Goal: Communication & Community: Answer question/provide support

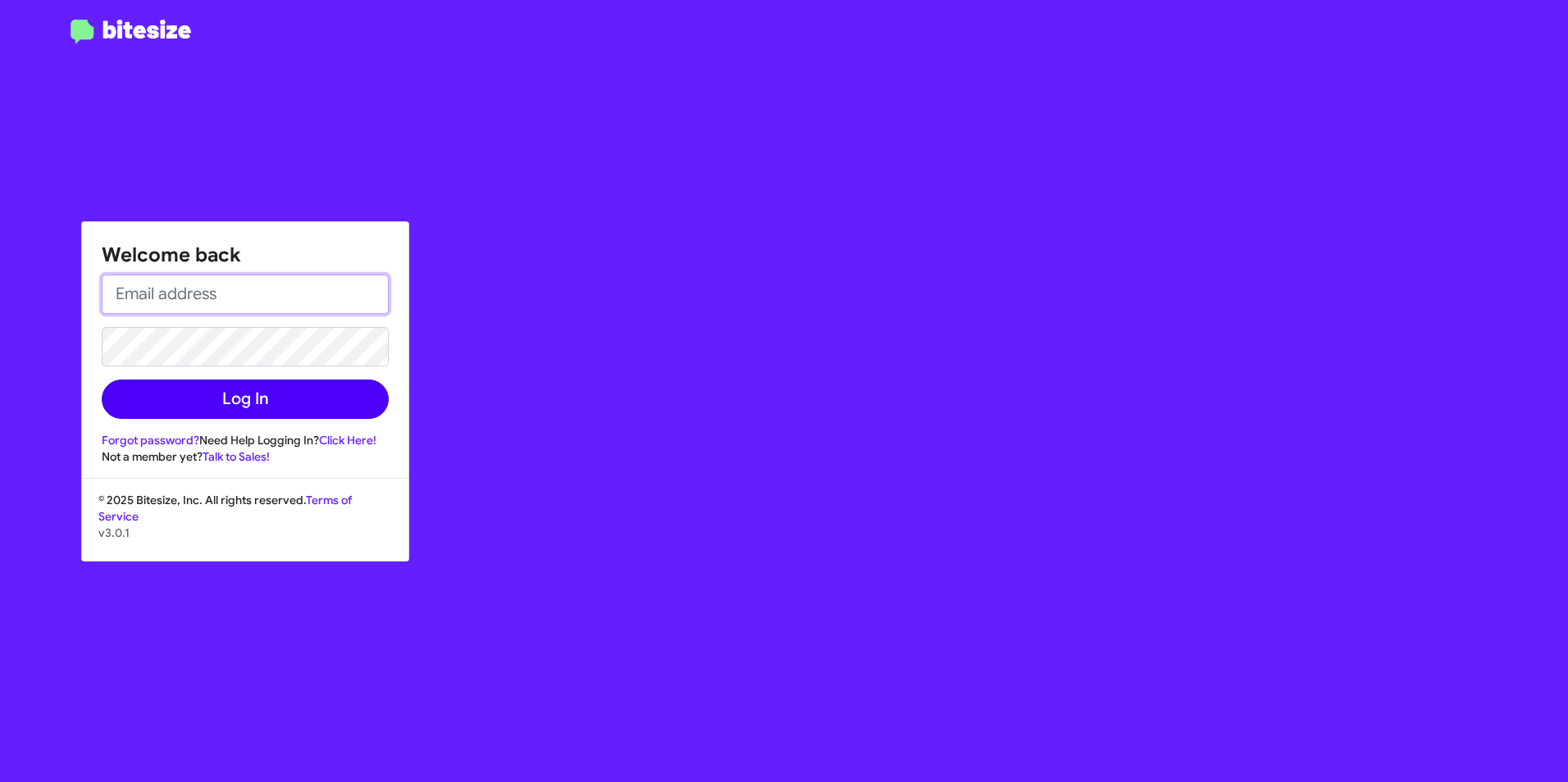
type input "[PERSON_NAME][EMAIL_ADDRESS][PERSON_NAME][PERSON_NAME][DOMAIN_NAME]"
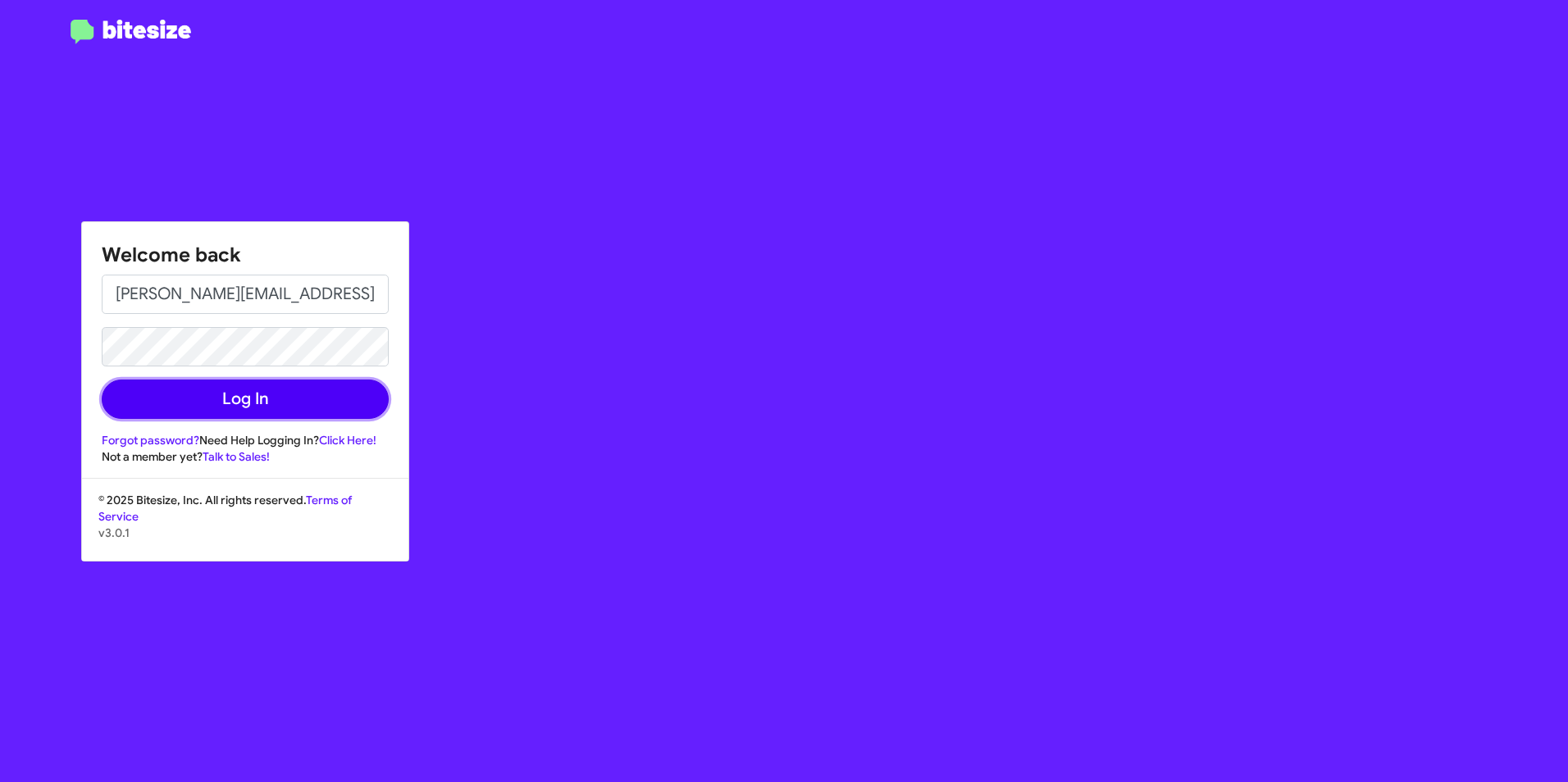
click at [261, 399] on button "Log In" at bounding box center [245, 399] width 287 height 40
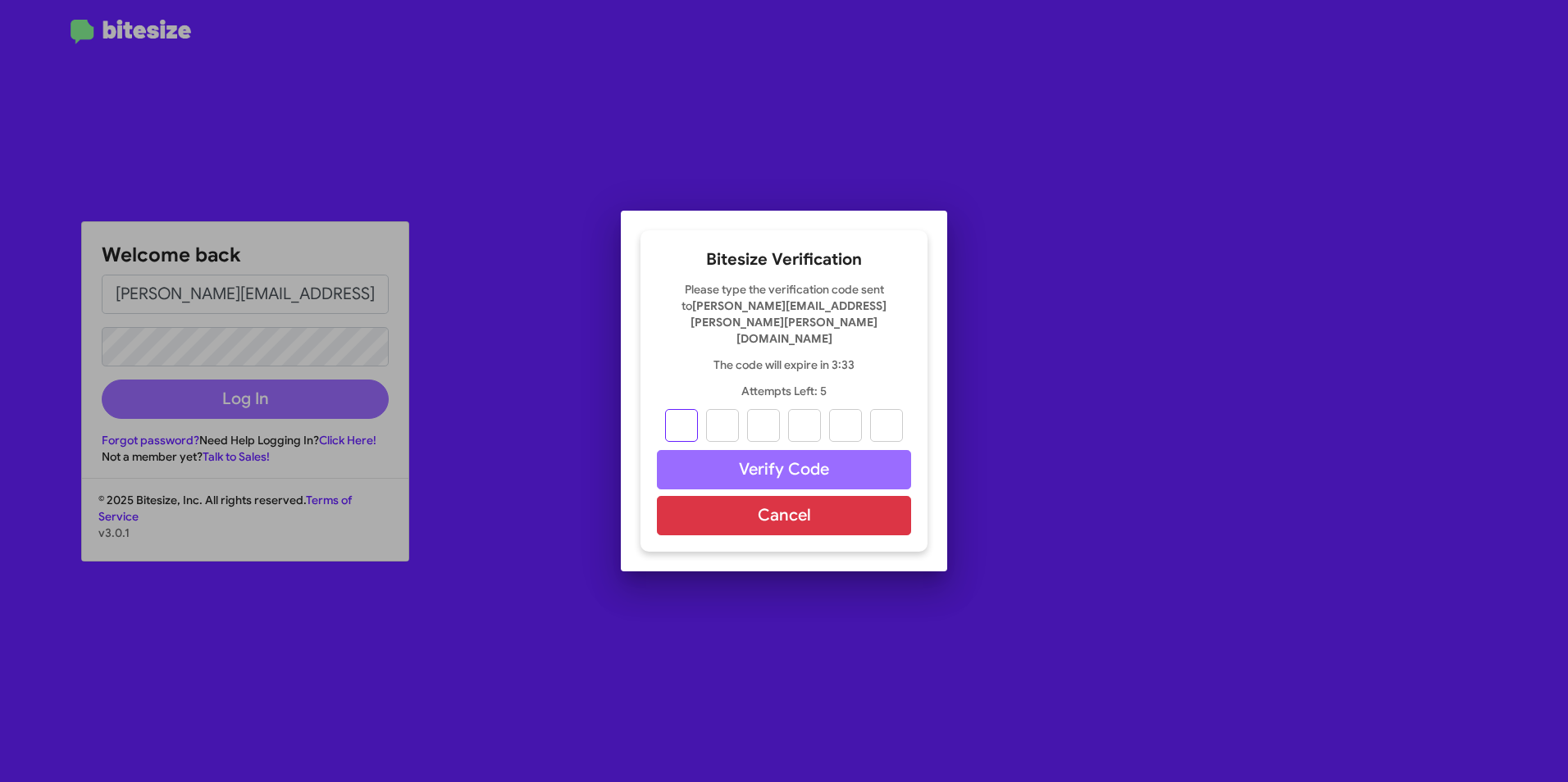
click at [687, 409] on input "text" at bounding box center [682, 425] width 32 height 32
click at [317, 403] on div at bounding box center [784, 391] width 1568 height 782
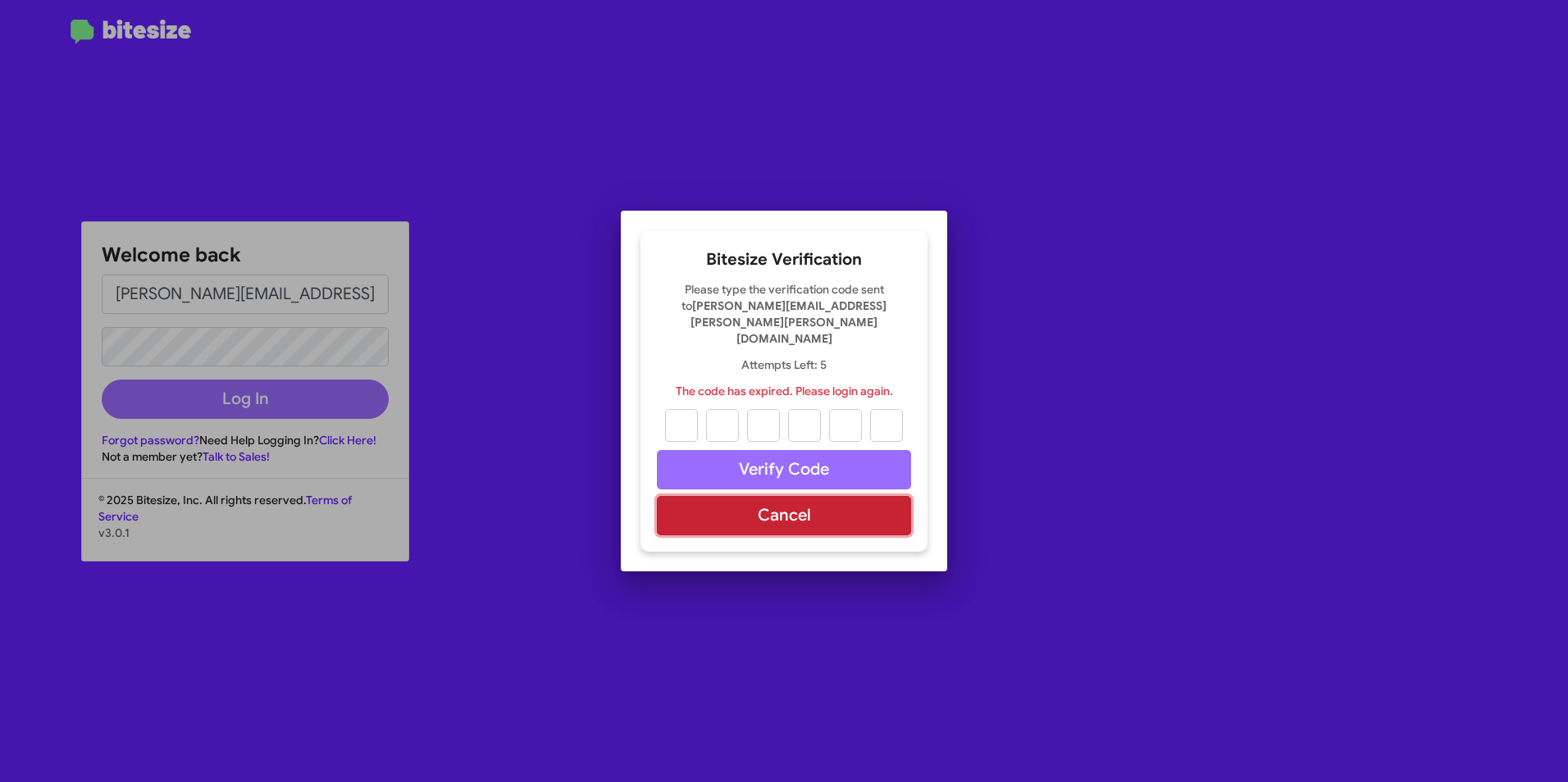
click at [853, 500] on button "Cancel" at bounding box center [784, 516] width 254 height 40
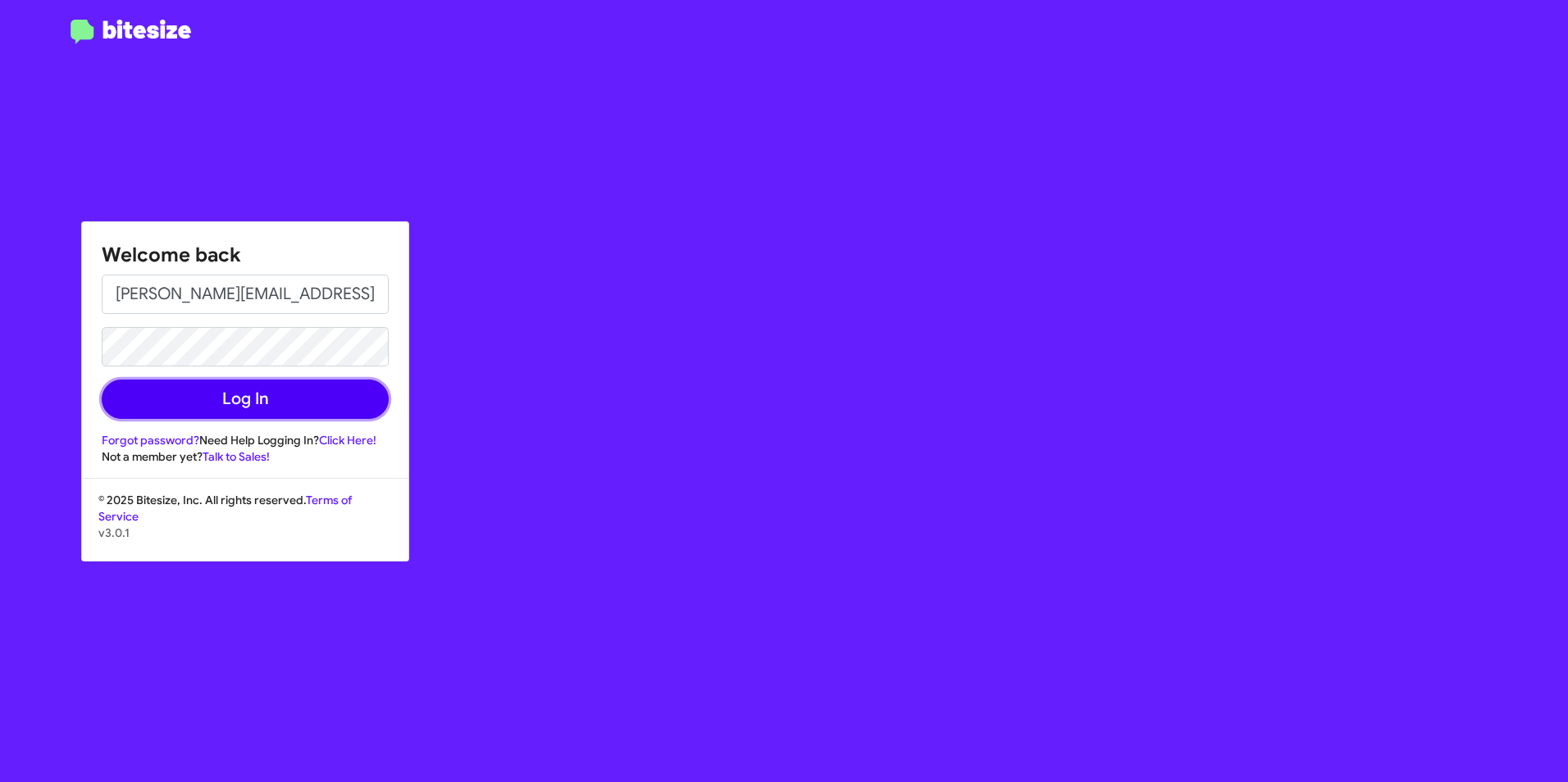
click at [252, 405] on button "Log In" at bounding box center [245, 399] width 287 height 40
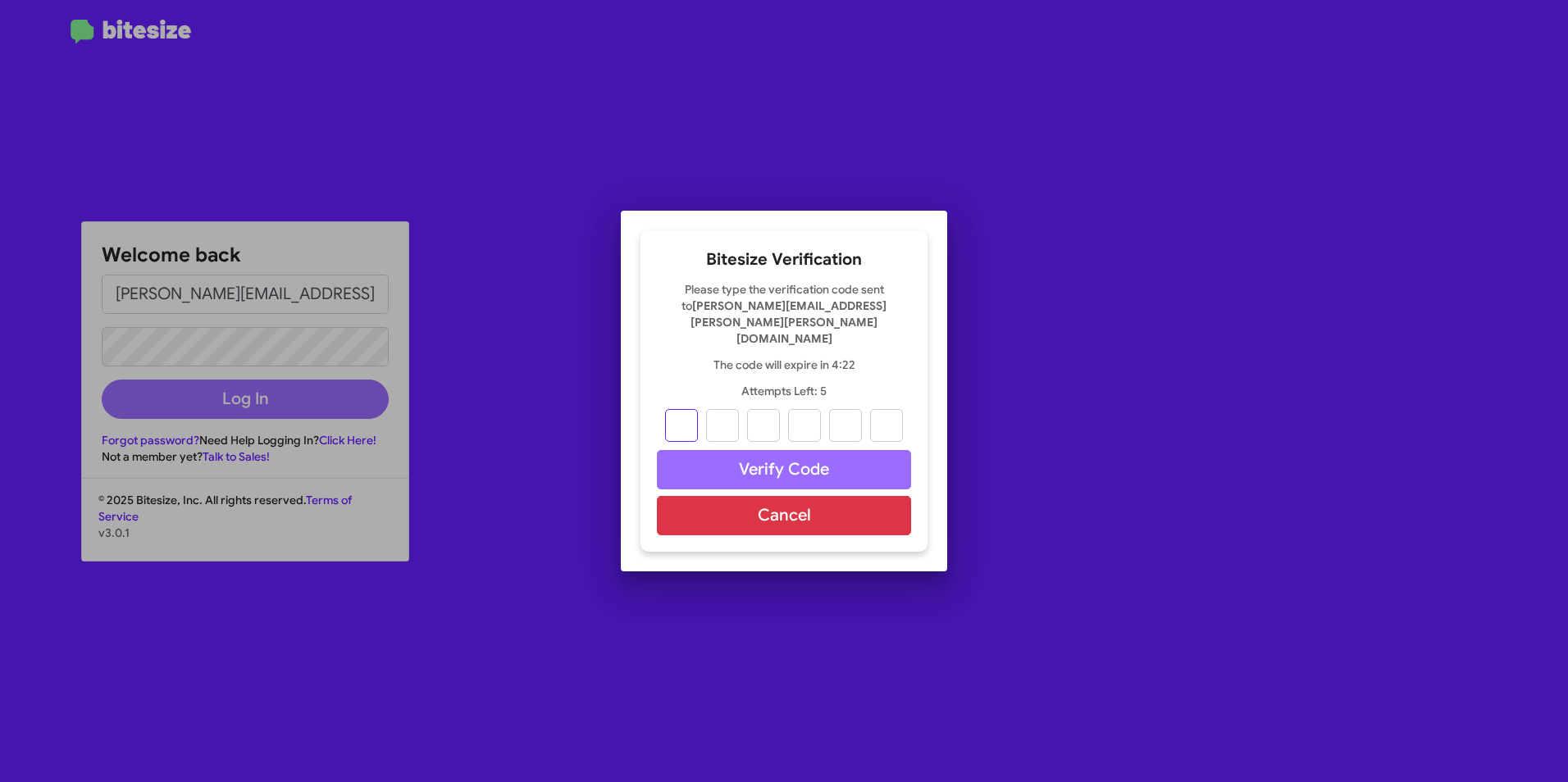
click at [690, 424] on input "text" at bounding box center [682, 425] width 32 height 32
type input "0"
type input "5"
type input "7"
type input "4"
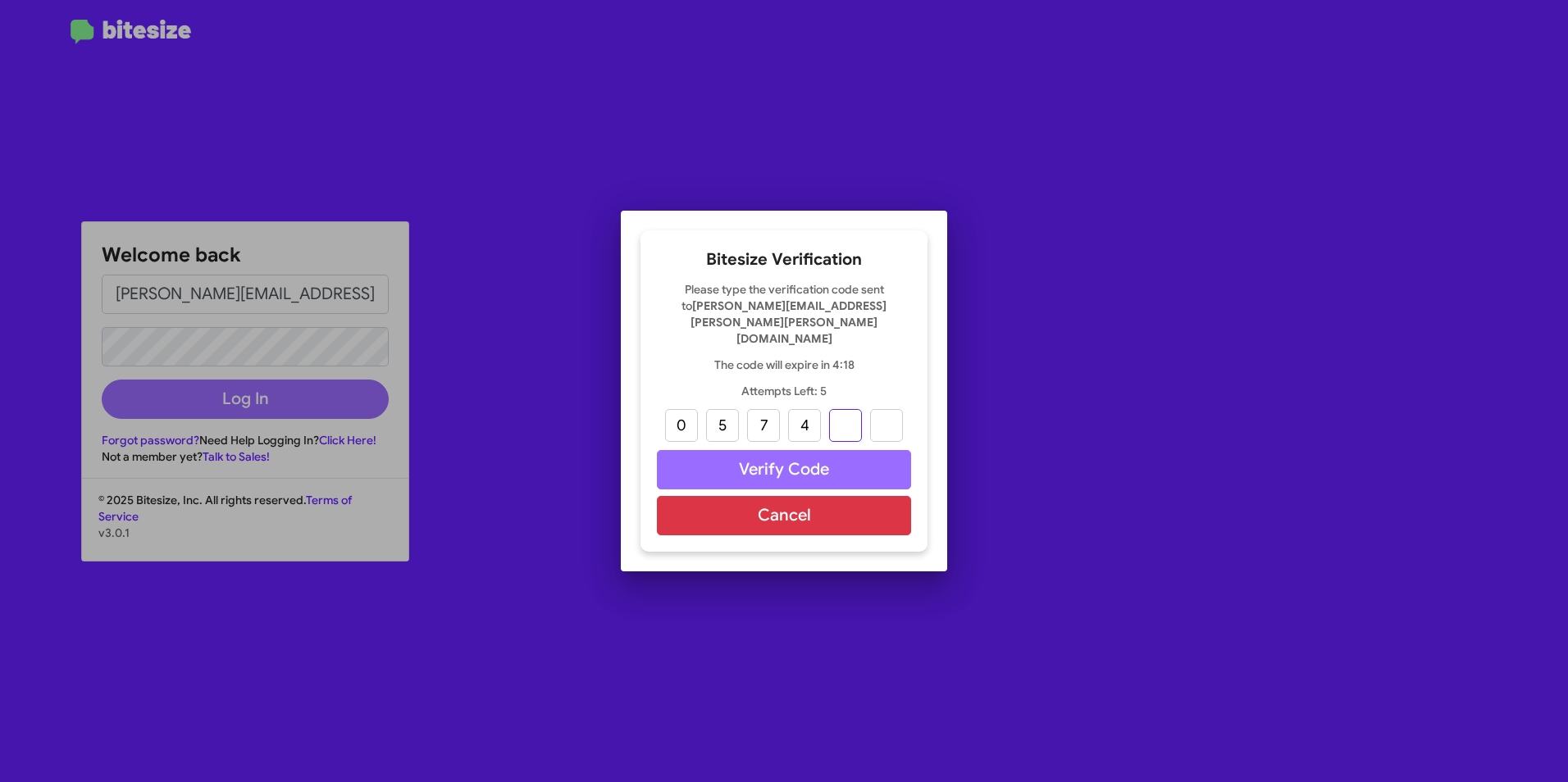
type input "1"
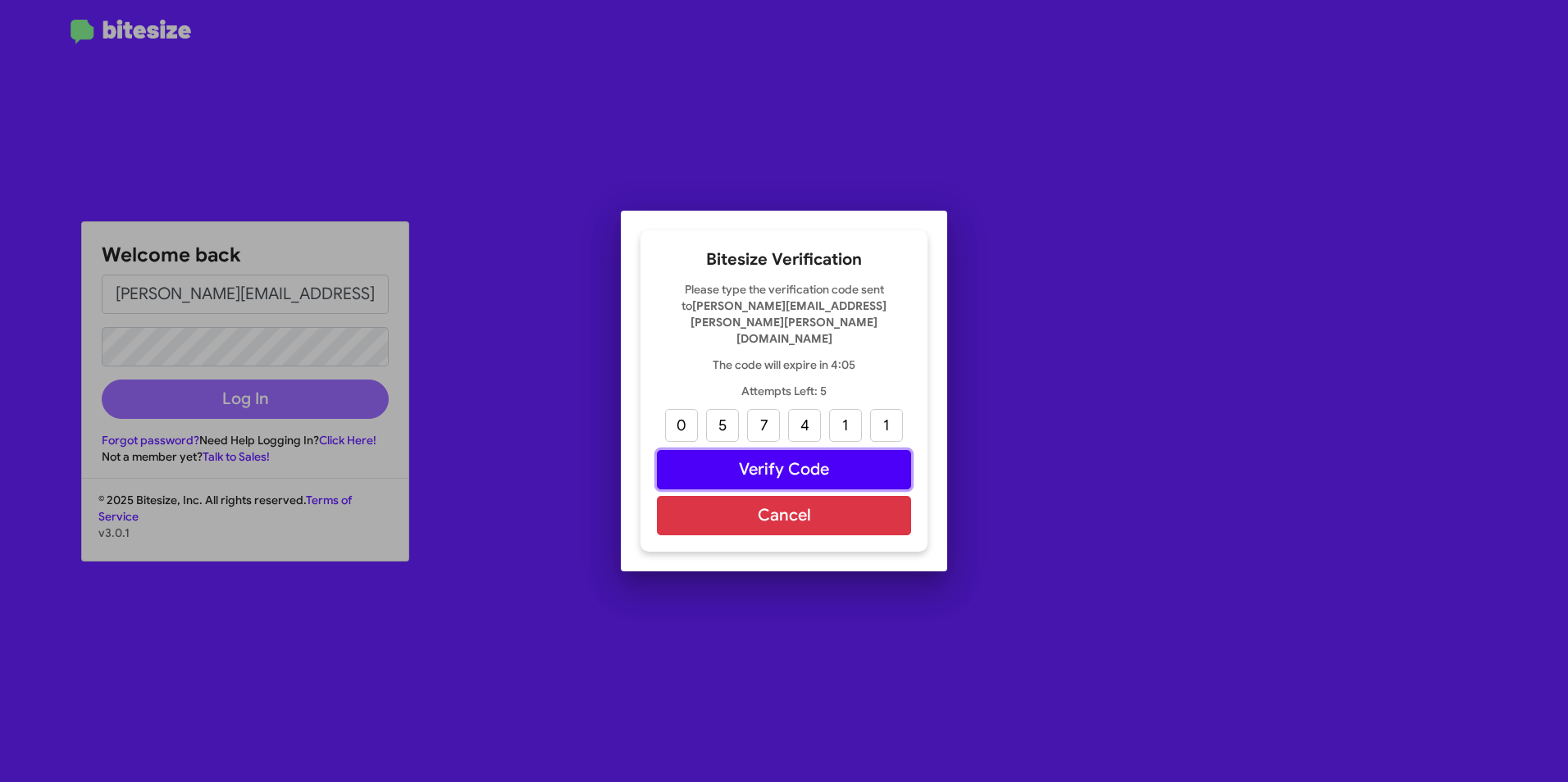
click at [771, 463] on button "Verify Code" at bounding box center [784, 470] width 254 height 40
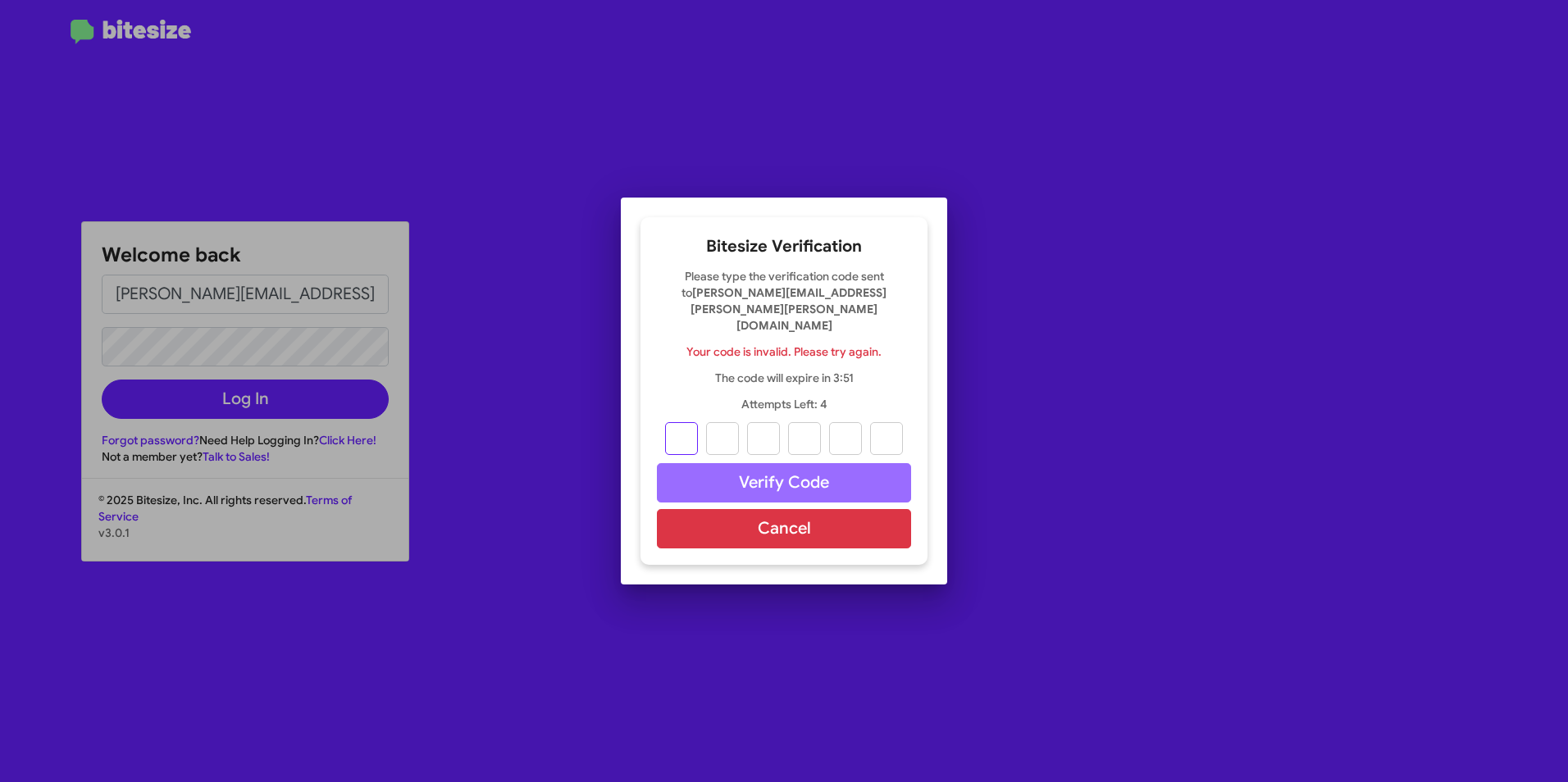
click at [678, 426] on input "text" at bounding box center [682, 439] width 32 height 32
type input "0"
type input "5"
type input "7"
type input "4"
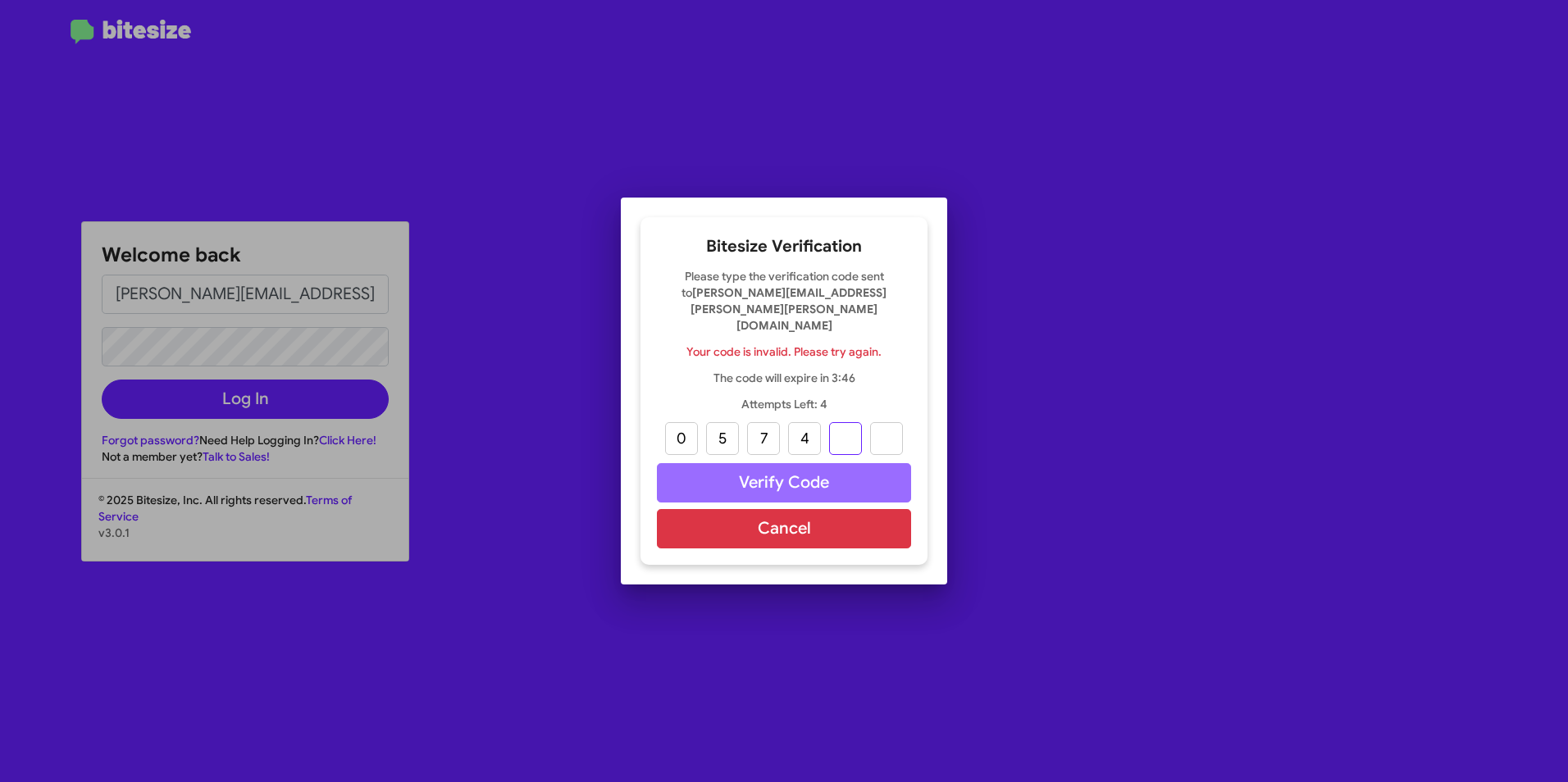
type input "1"
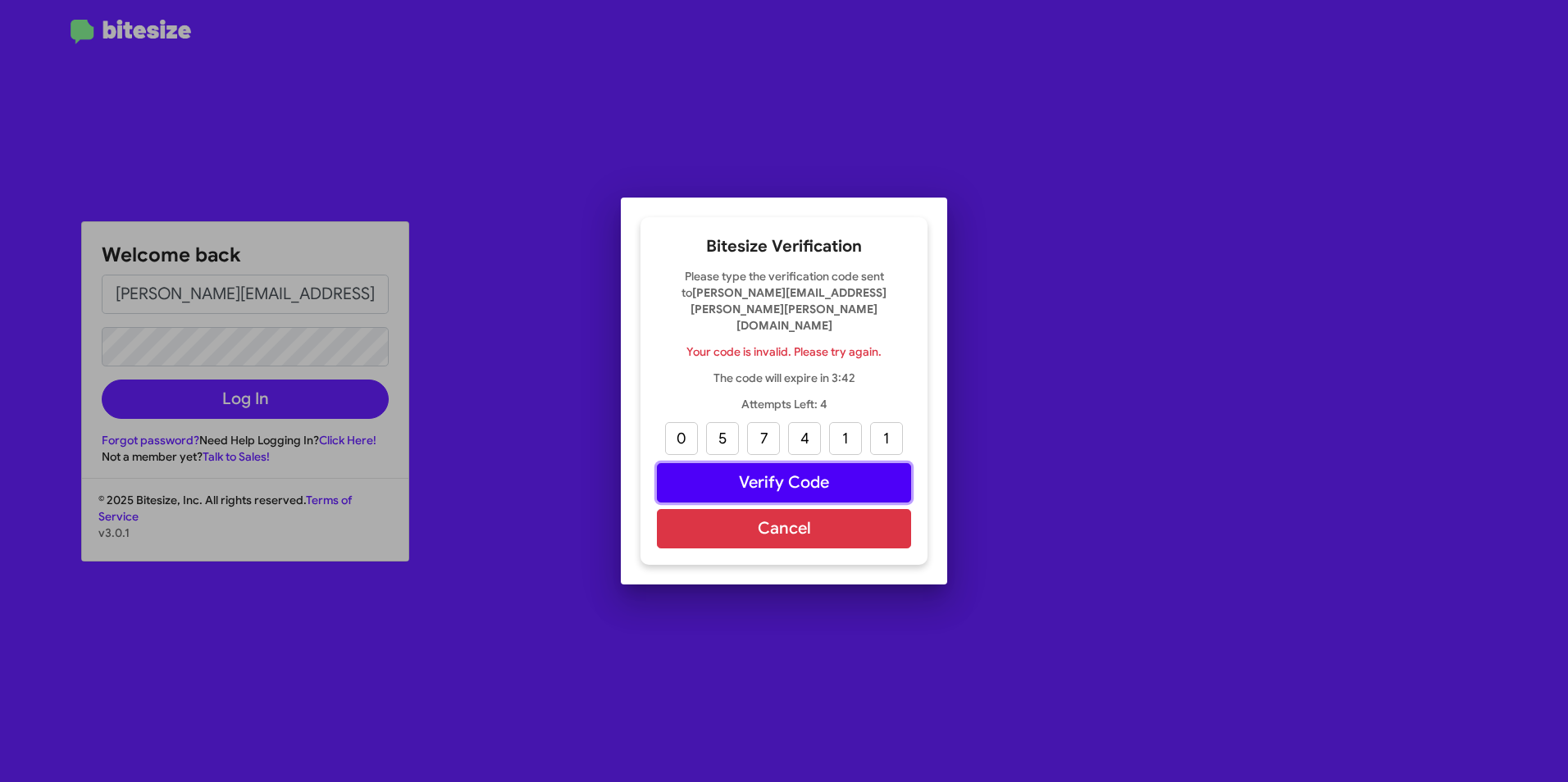
click at [803, 472] on button "Verify Code" at bounding box center [784, 483] width 254 height 40
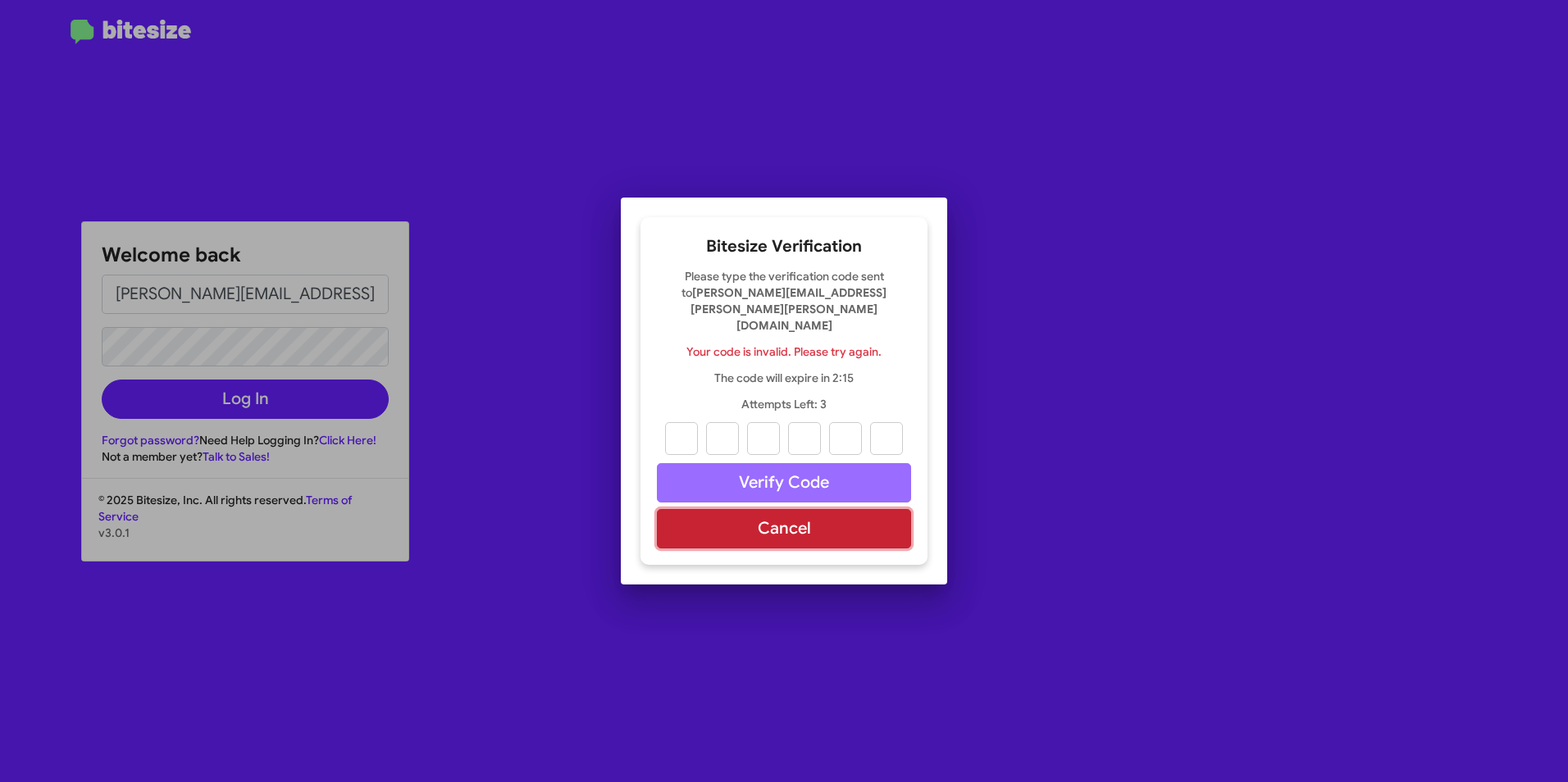
click at [846, 527] on button "Cancel" at bounding box center [784, 529] width 254 height 40
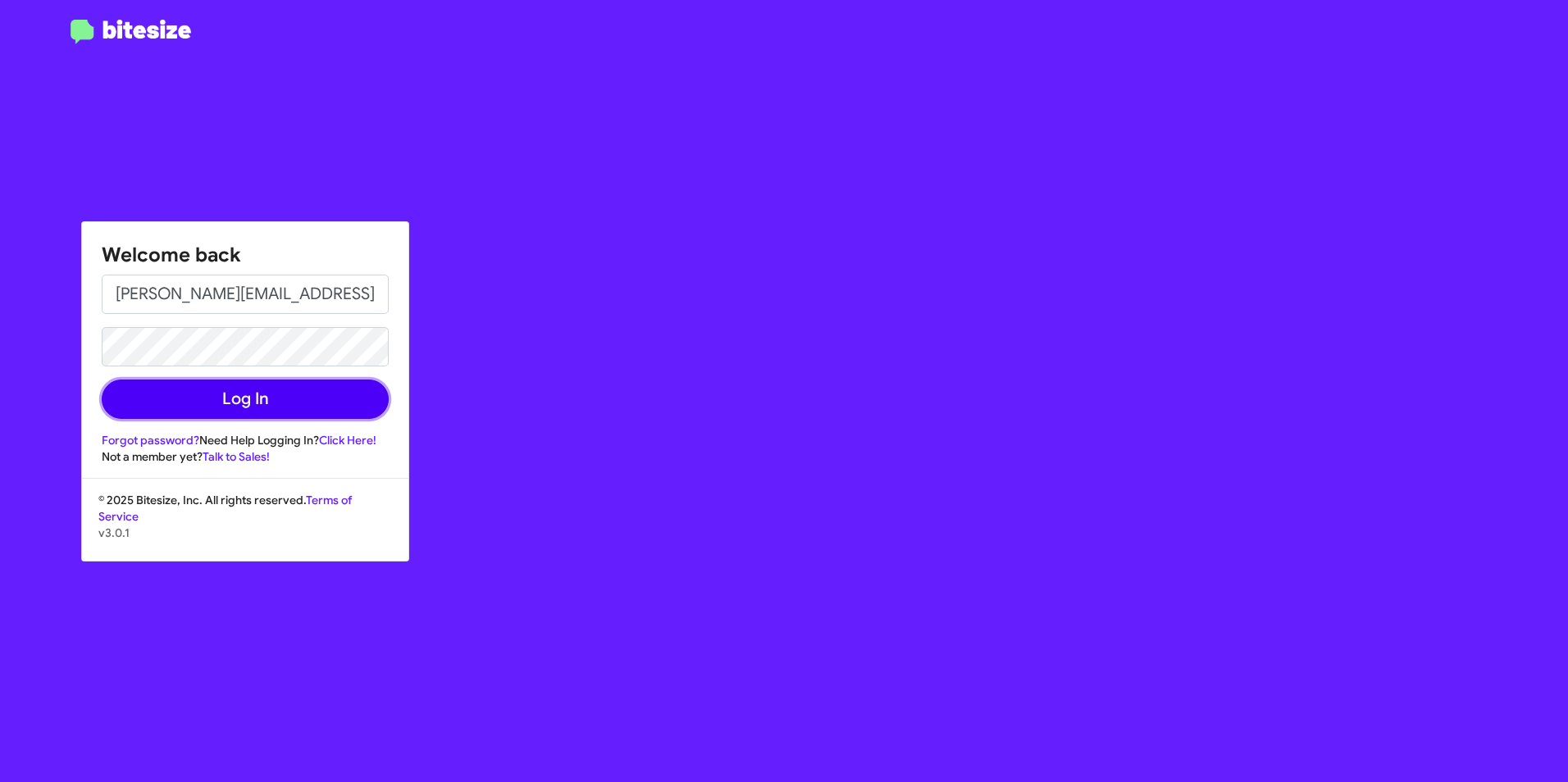
click at [228, 404] on button "Log In" at bounding box center [245, 399] width 287 height 40
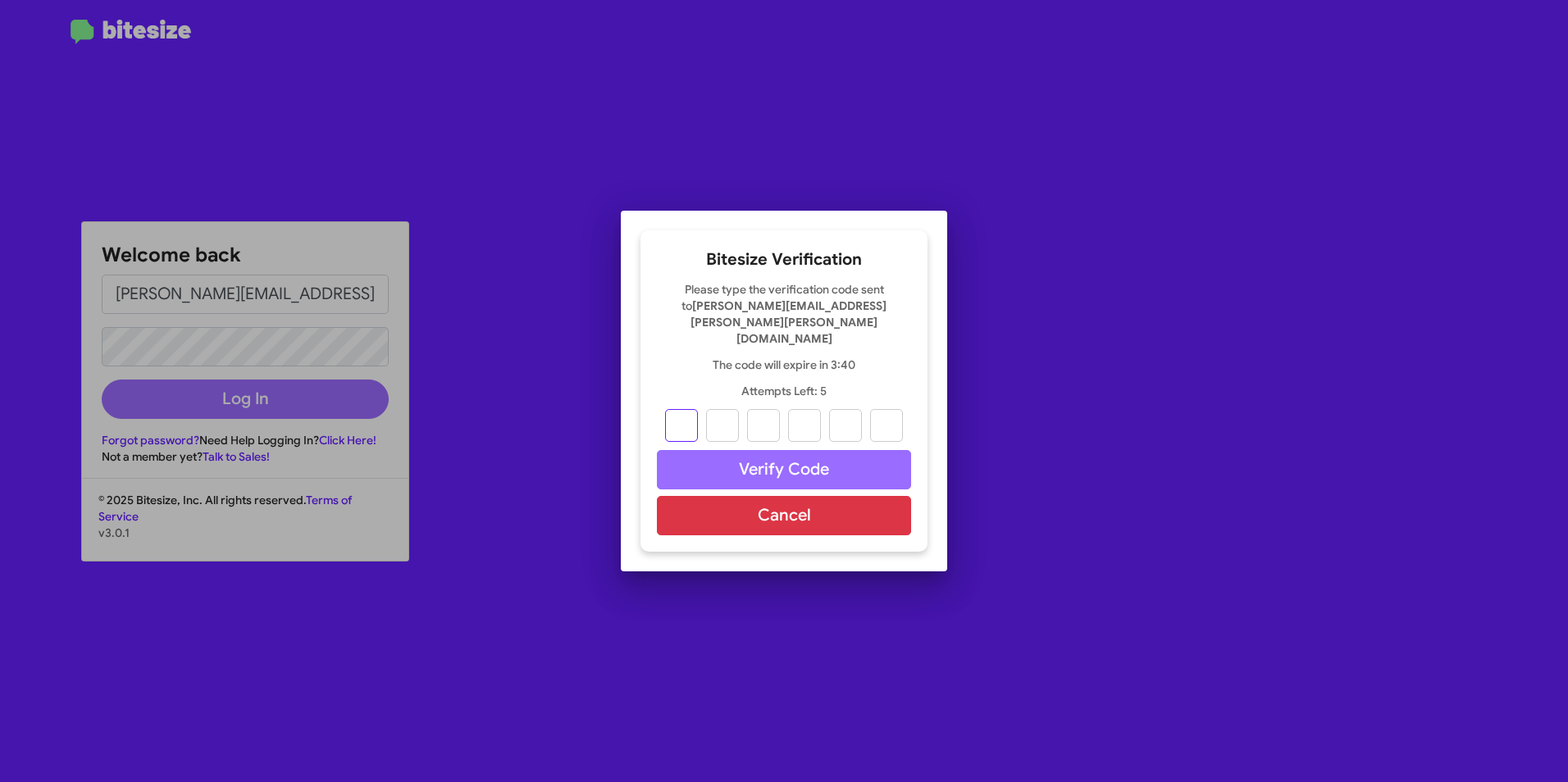
click at [674, 409] on input "text" at bounding box center [682, 425] width 32 height 32
type input "6"
type input "2"
type input "7"
type input "1"
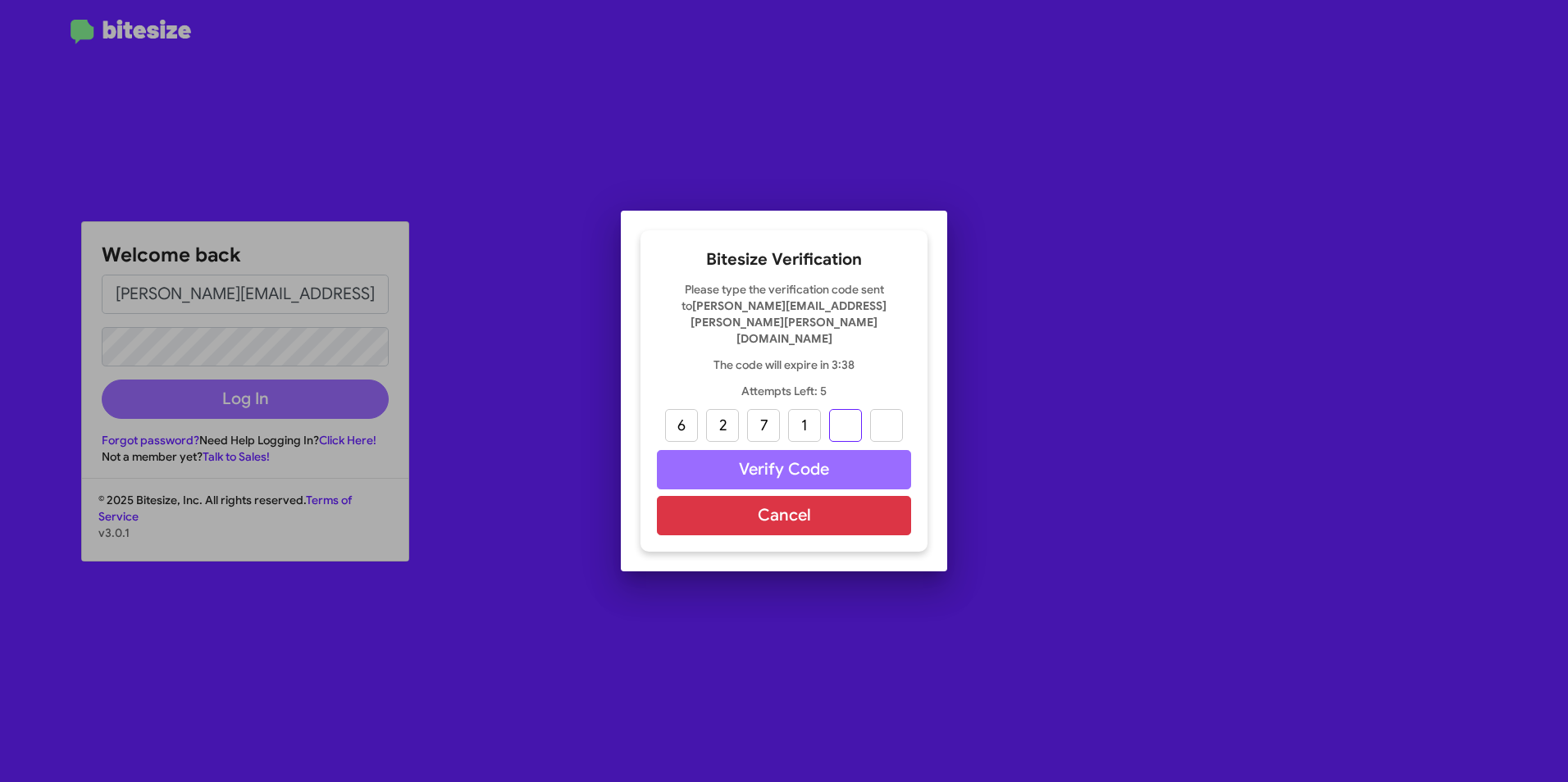
type input "6"
type input "1"
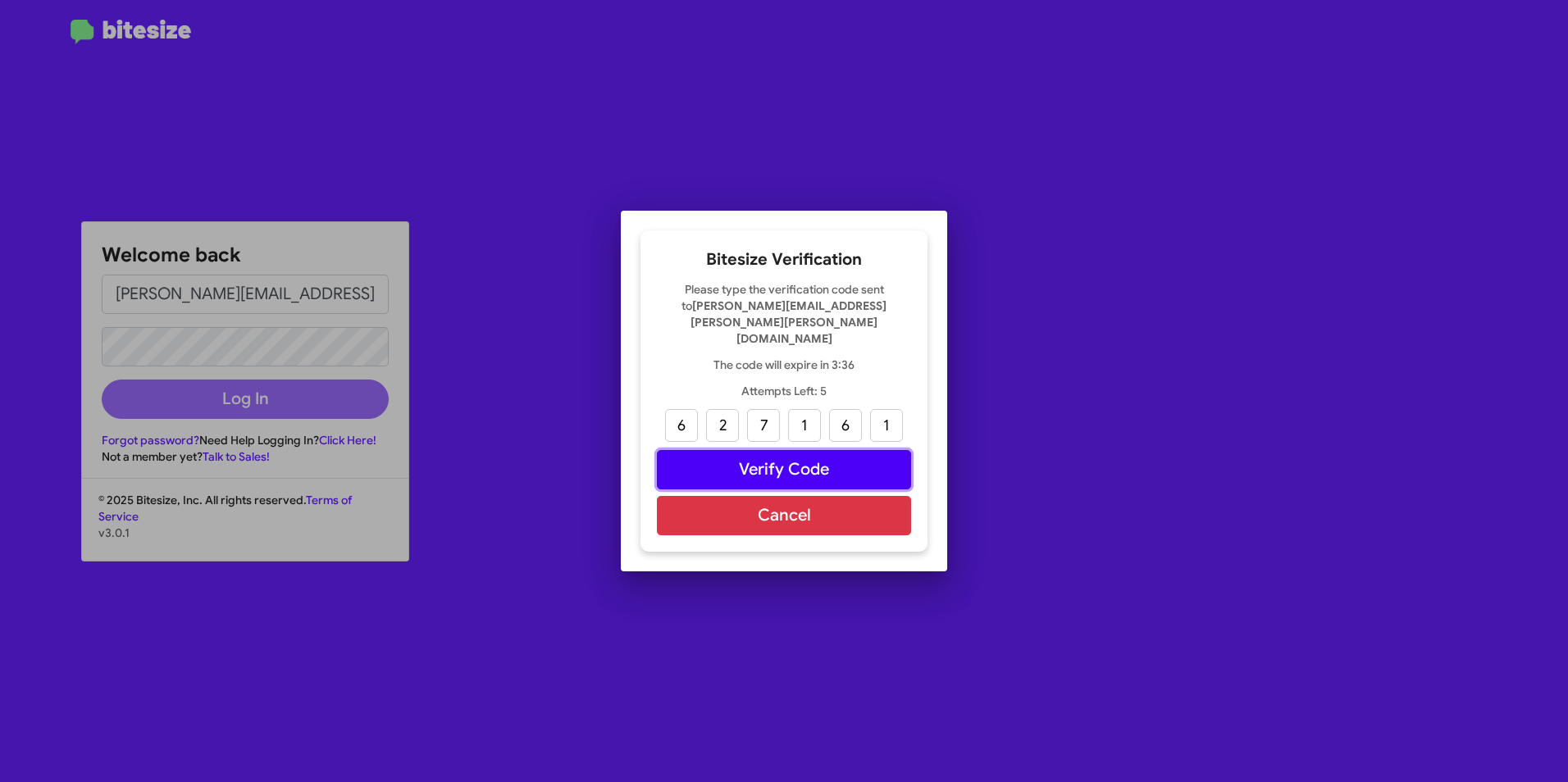
click at [813, 450] on button "Verify Code" at bounding box center [784, 470] width 254 height 40
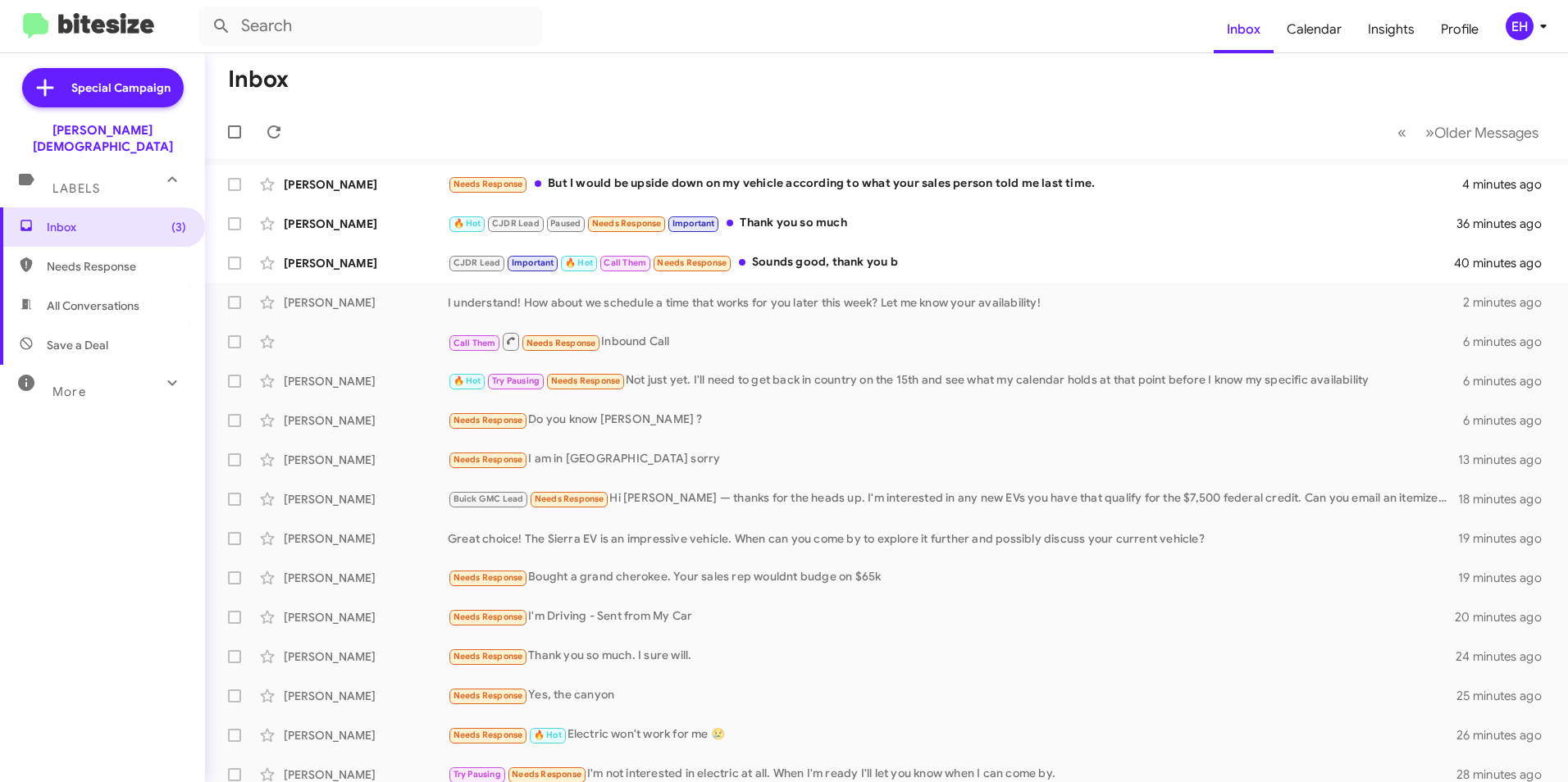
click at [106, 258] on span "Needs Response" at bounding box center [116, 266] width 139 height 16
type input "in:needs-response"
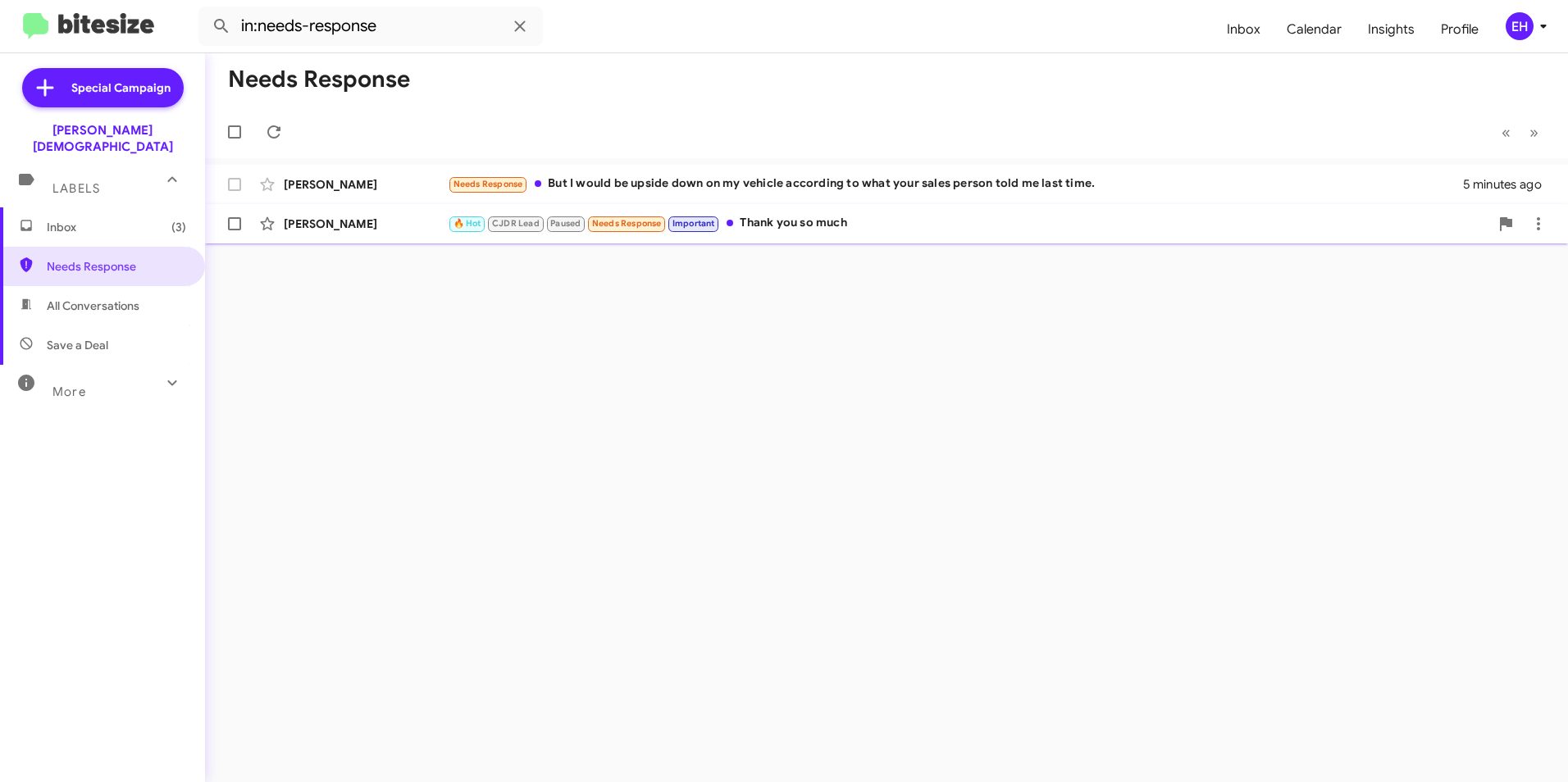
click at [890, 227] on div "🔥 Hot CJDR Lead Paused Needs Response Important Thank you so much" at bounding box center [968, 223] width 1042 height 19
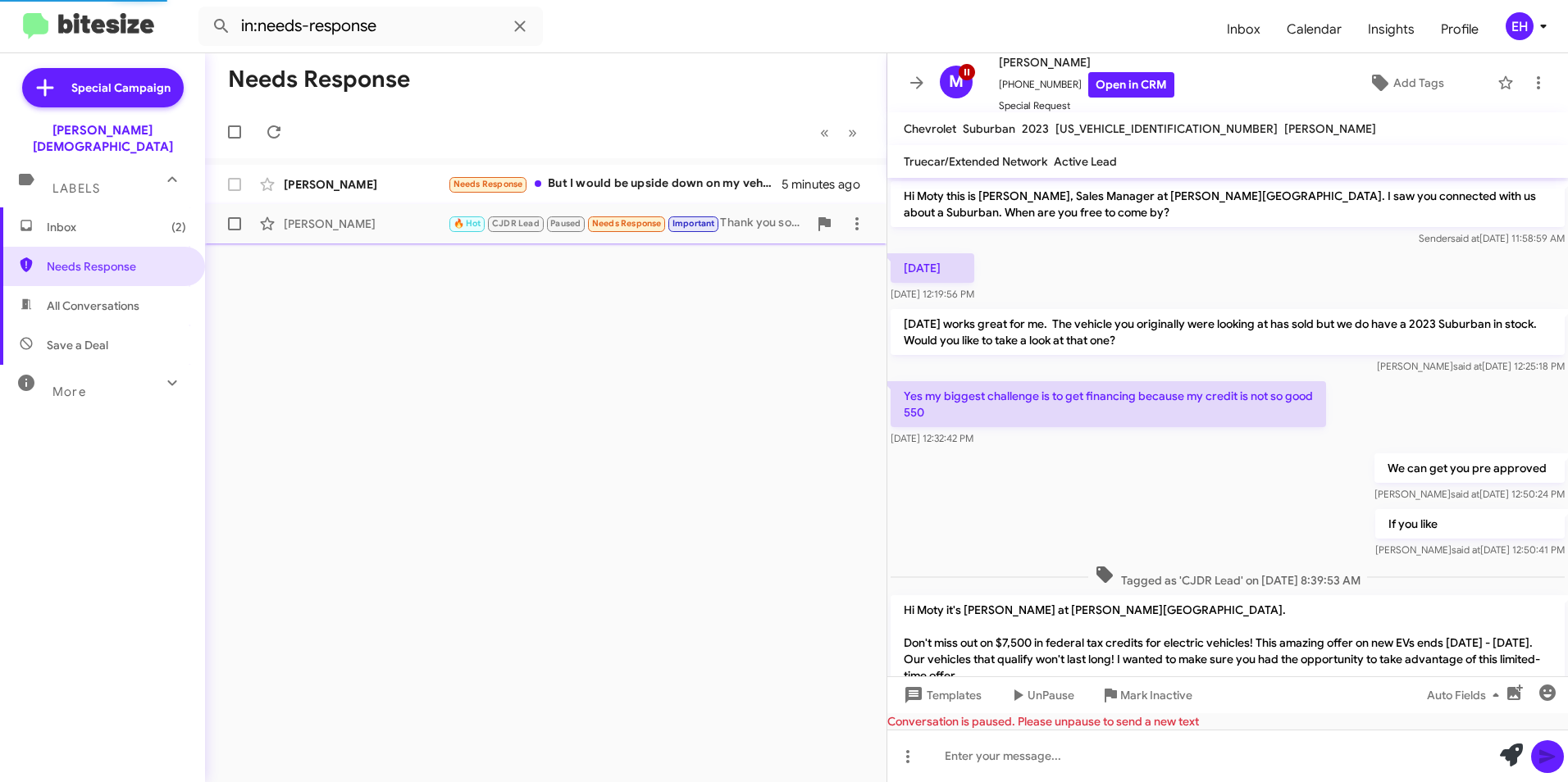
scroll to position [517, 0]
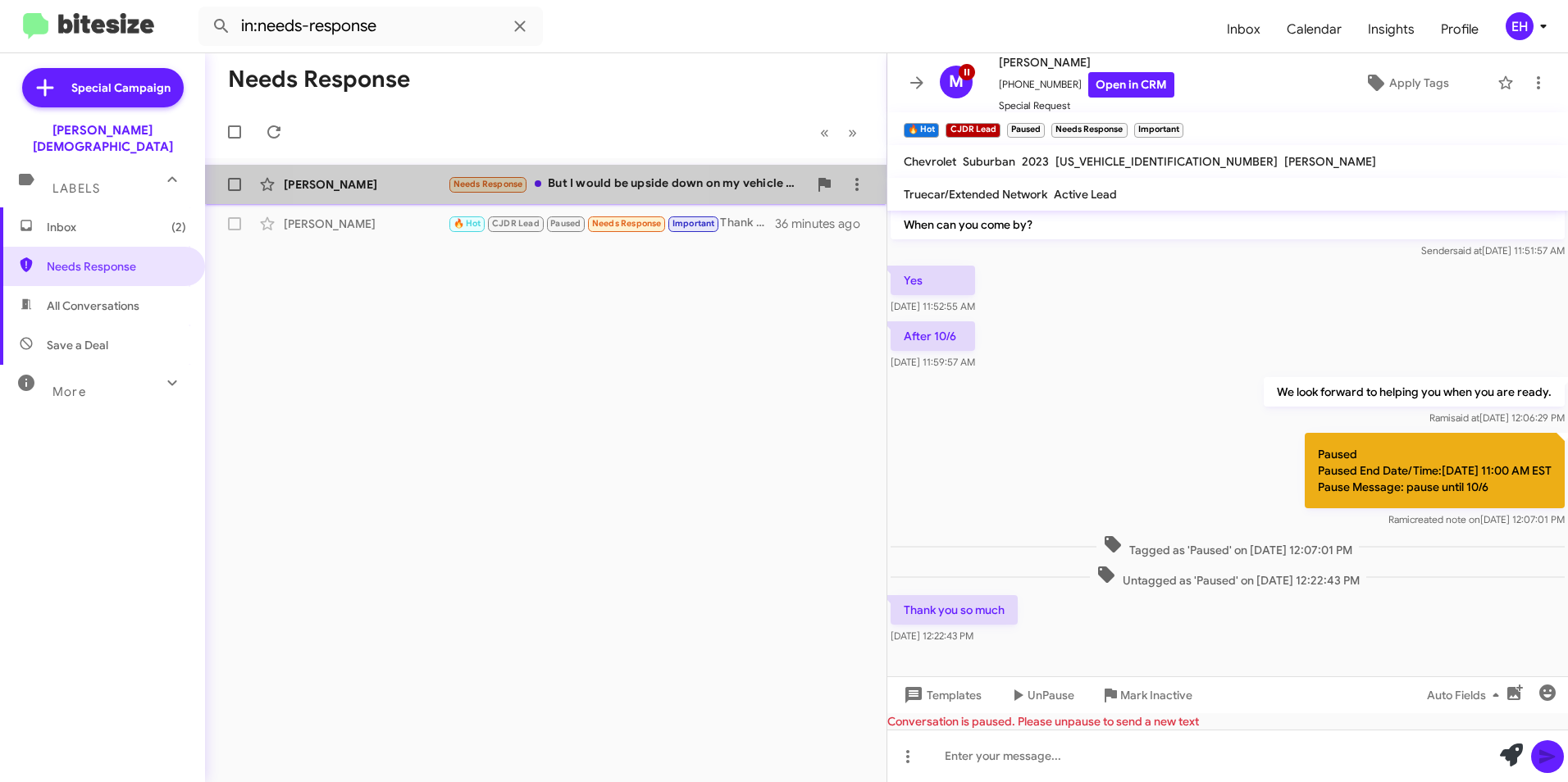
click at [486, 182] on span "Needs Response" at bounding box center [488, 184] width 70 height 11
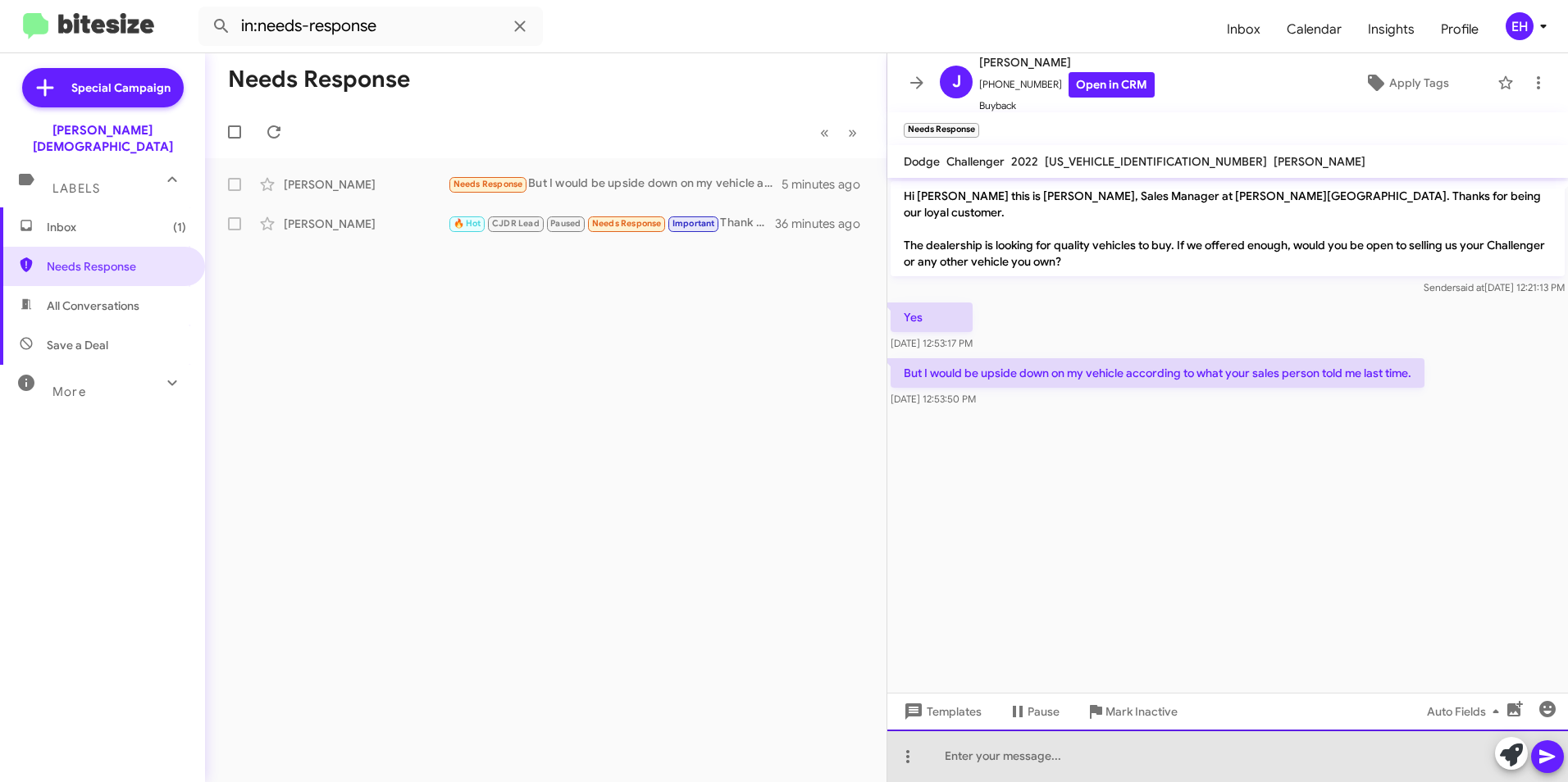
click at [1106, 753] on div at bounding box center [1227, 756] width 681 height 52
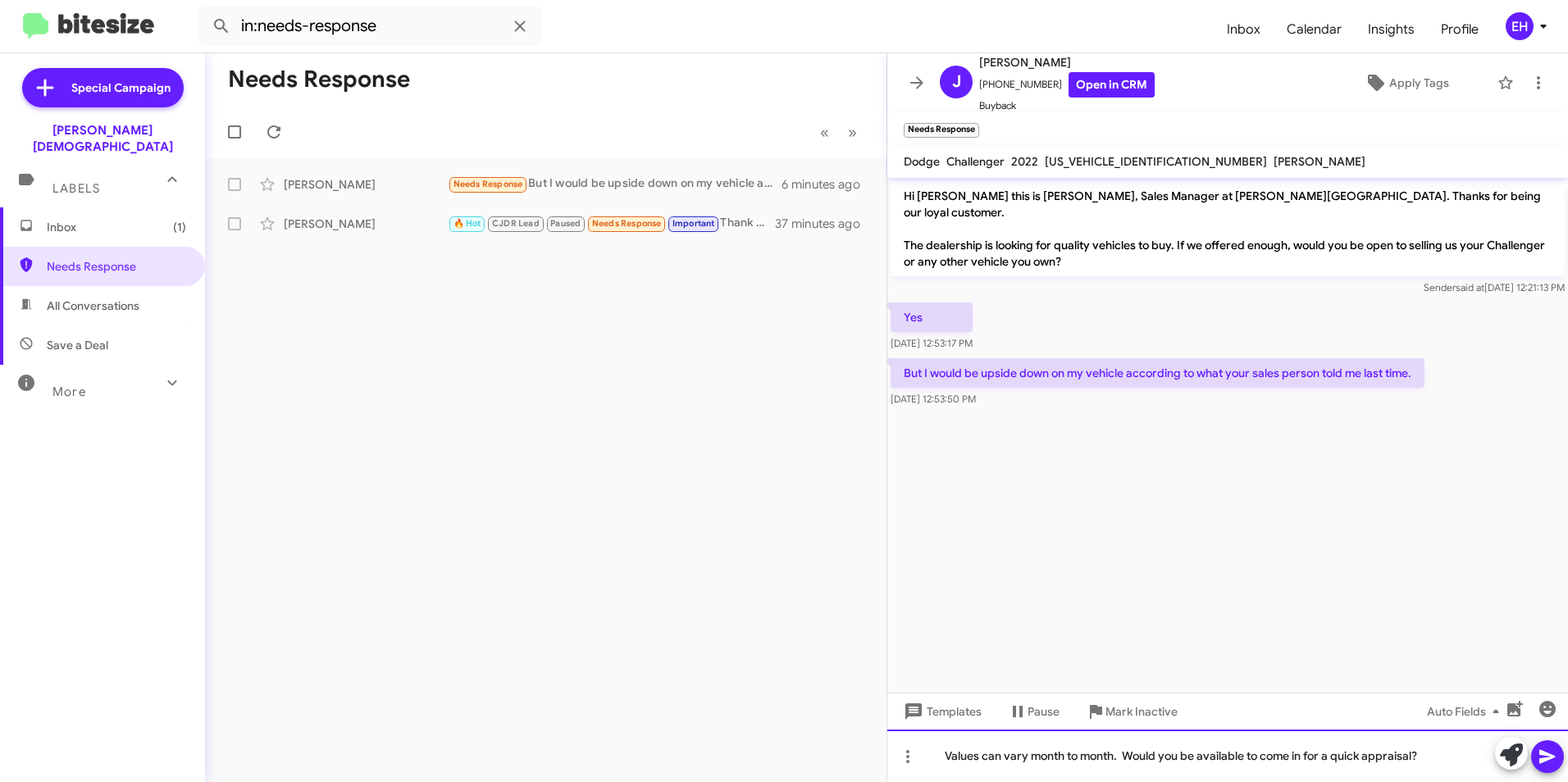
click at [1157, 758] on div "Values can vary month to month. Would you be available to come in for a quick a…" at bounding box center [1227, 756] width 681 height 52
click at [1546, 756] on icon at bounding box center [1546, 758] width 15 height 14
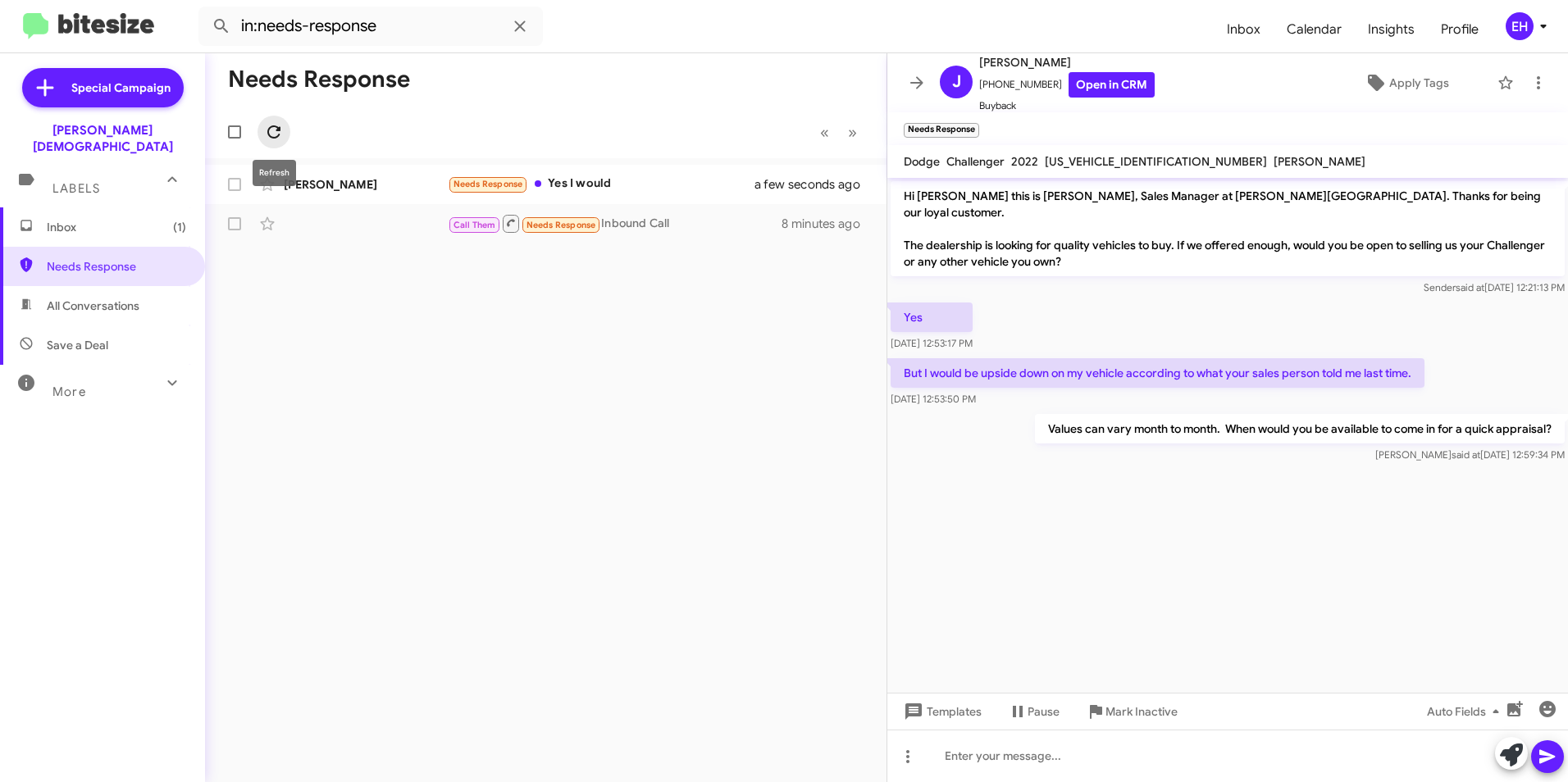
click at [278, 126] on icon at bounding box center [274, 132] width 20 height 20
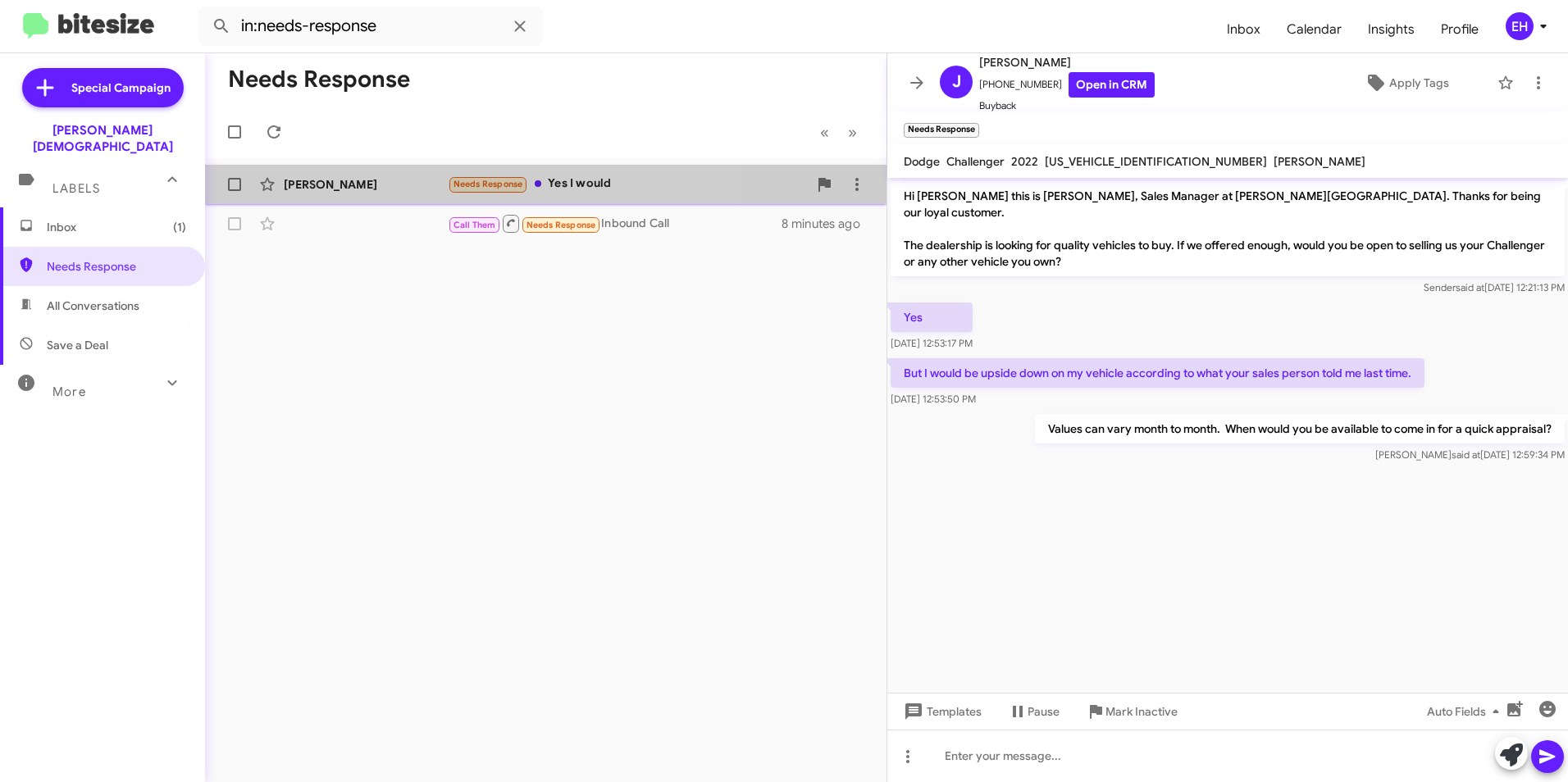
click at [397, 187] on div "[PERSON_NAME]" at bounding box center [366, 184] width 164 height 16
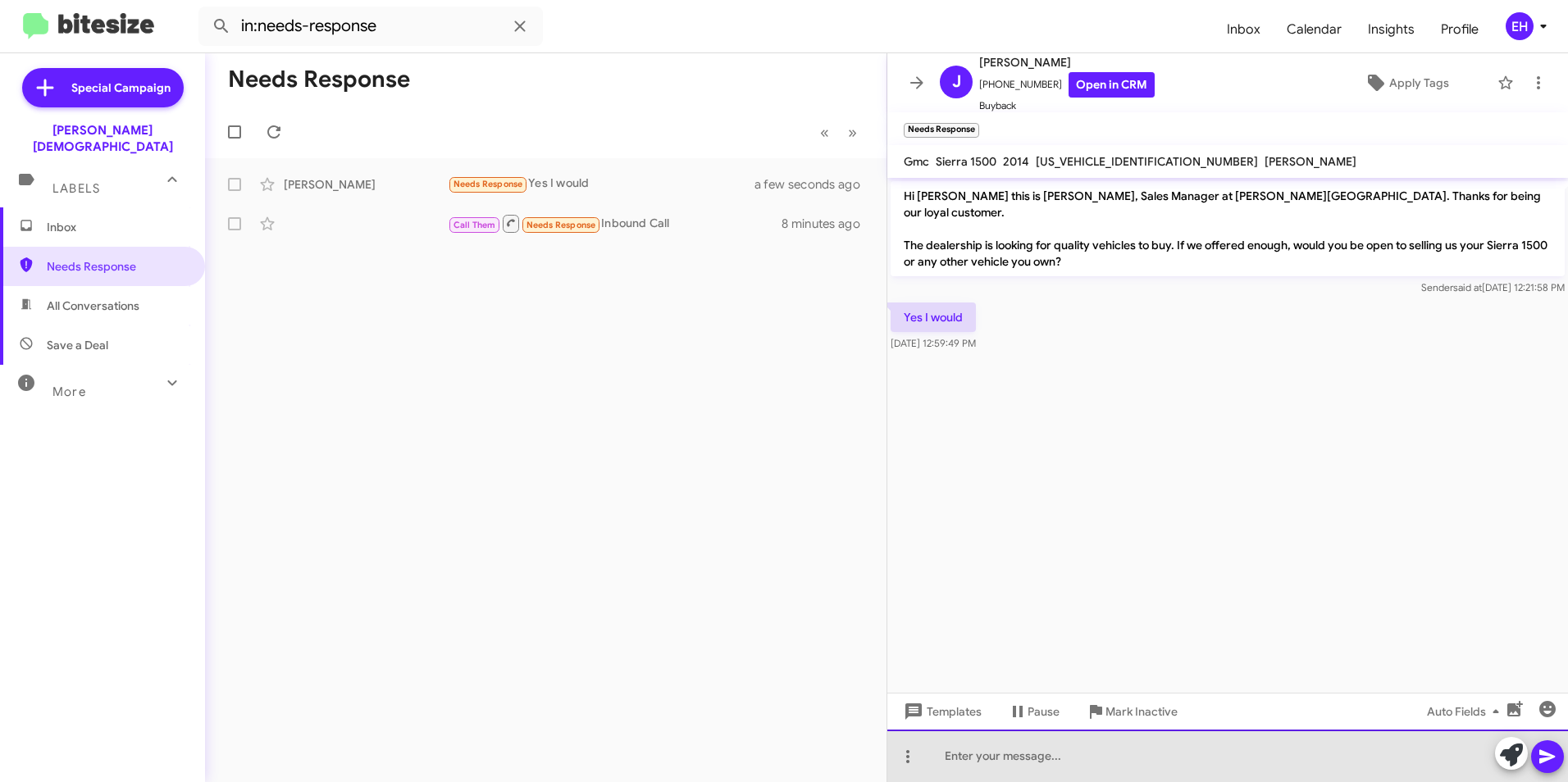
click at [956, 761] on div at bounding box center [1227, 756] width 681 height 52
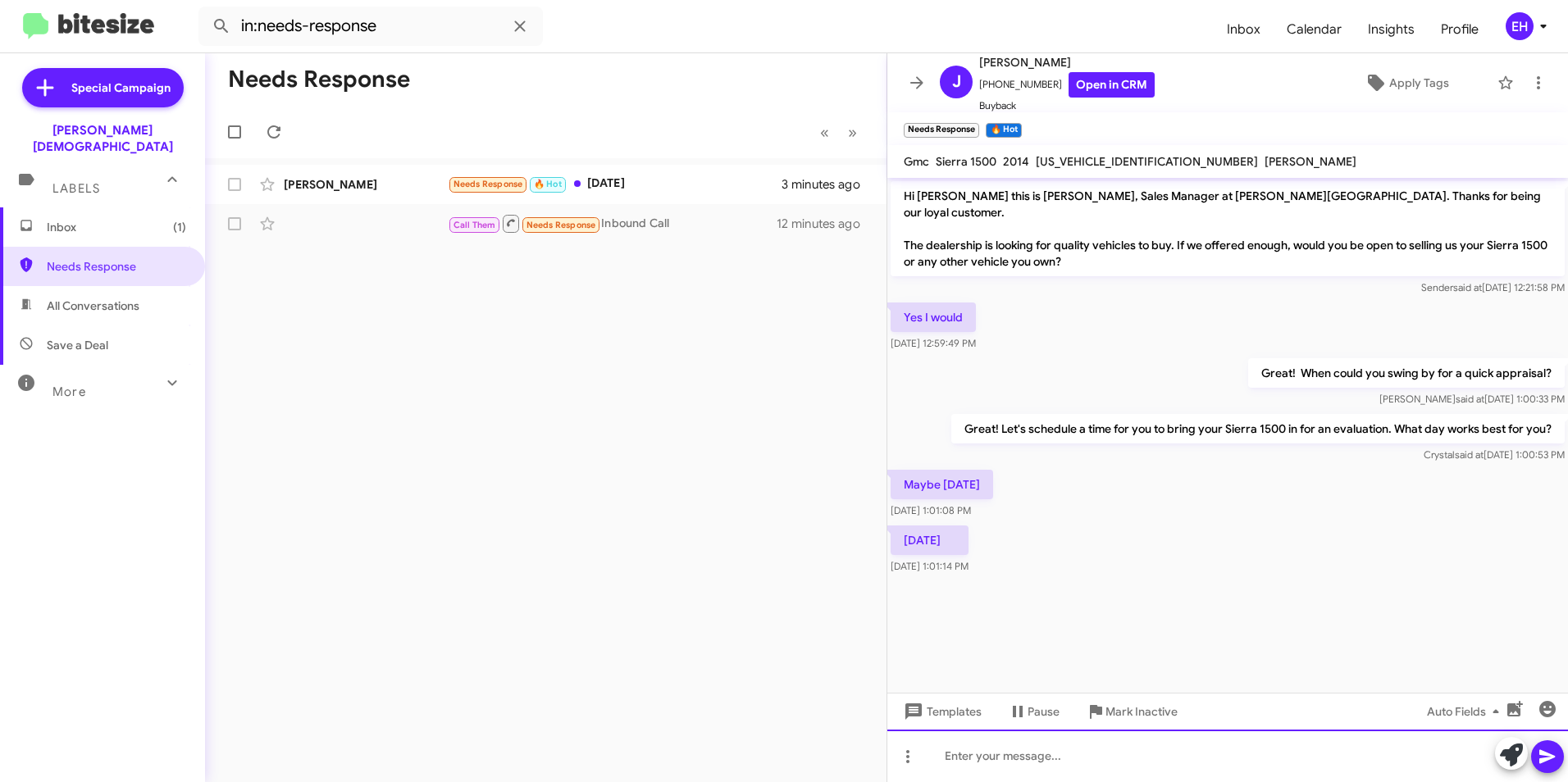
click at [1119, 744] on div at bounding box center [1227, 756] width 681 height 52
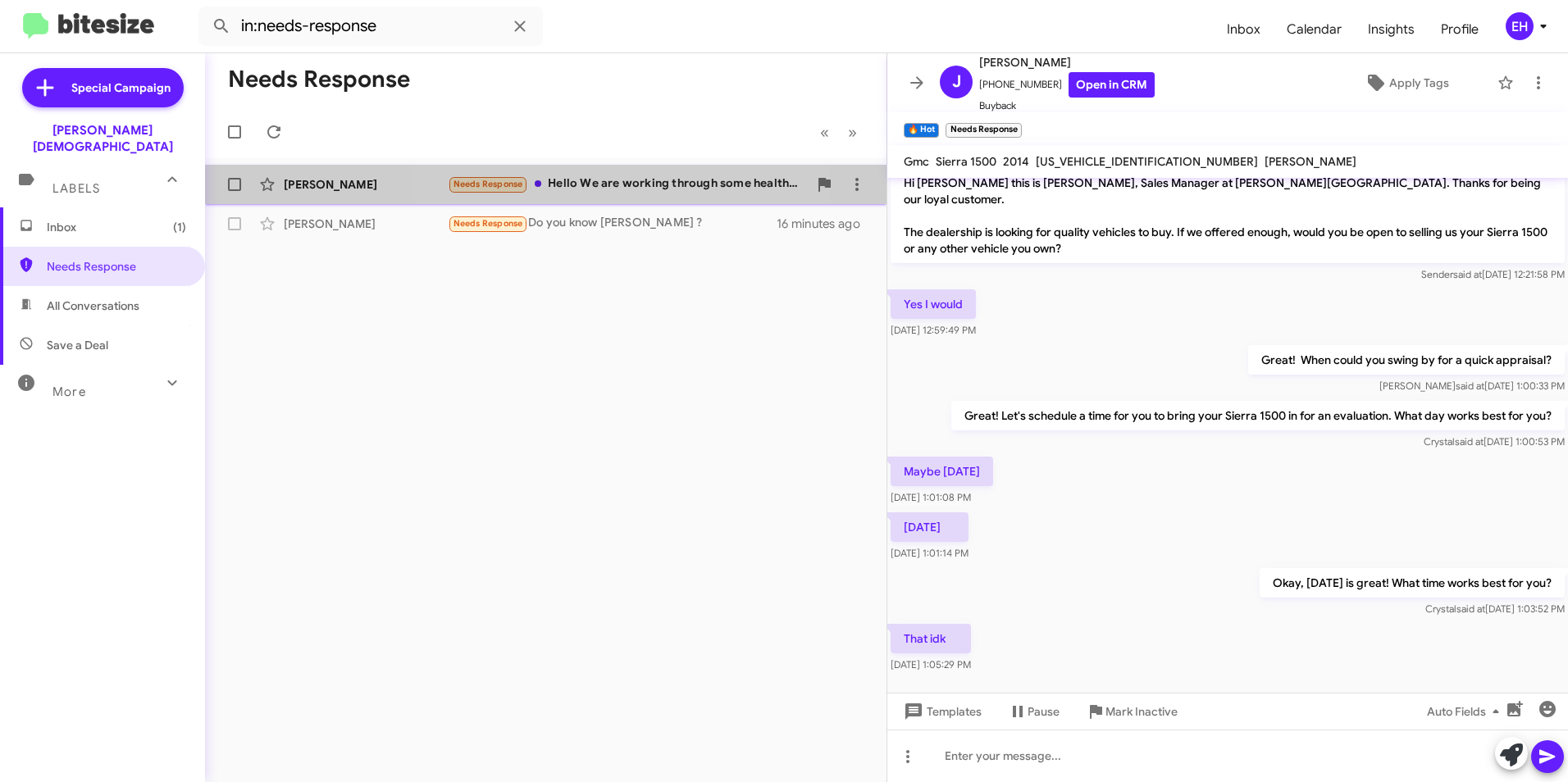
click at [630, 185] on div "Needs Response Hello We are working through some health surprises so we are goi…" at bounding box center [628, 183] width 360 height 19
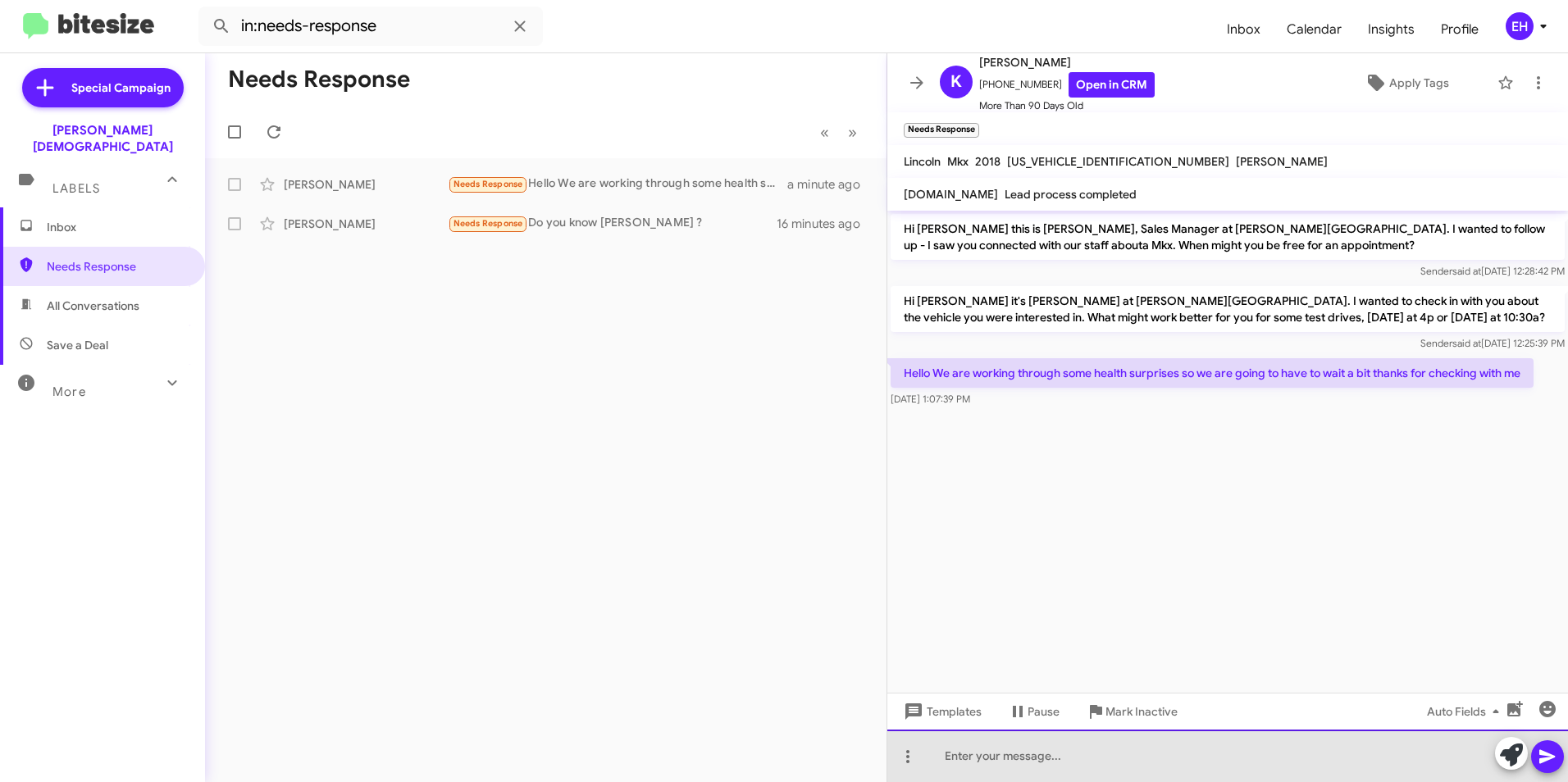
click at [972, 762] on div at bounding box center [1227, 756] width 681 height 52
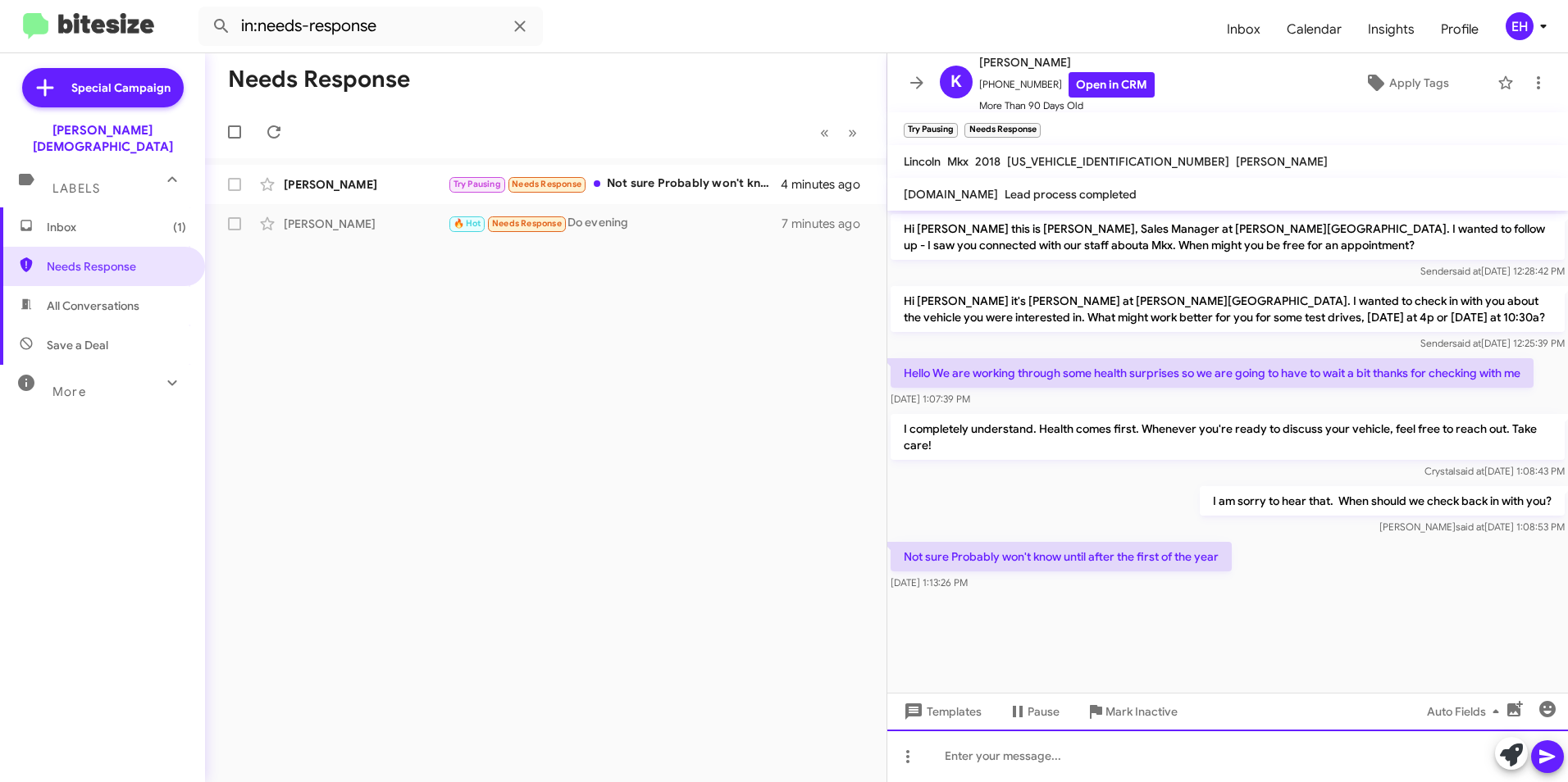
click at [1033, 751] on div at bounding box center [1227, 756] width 681 height 52
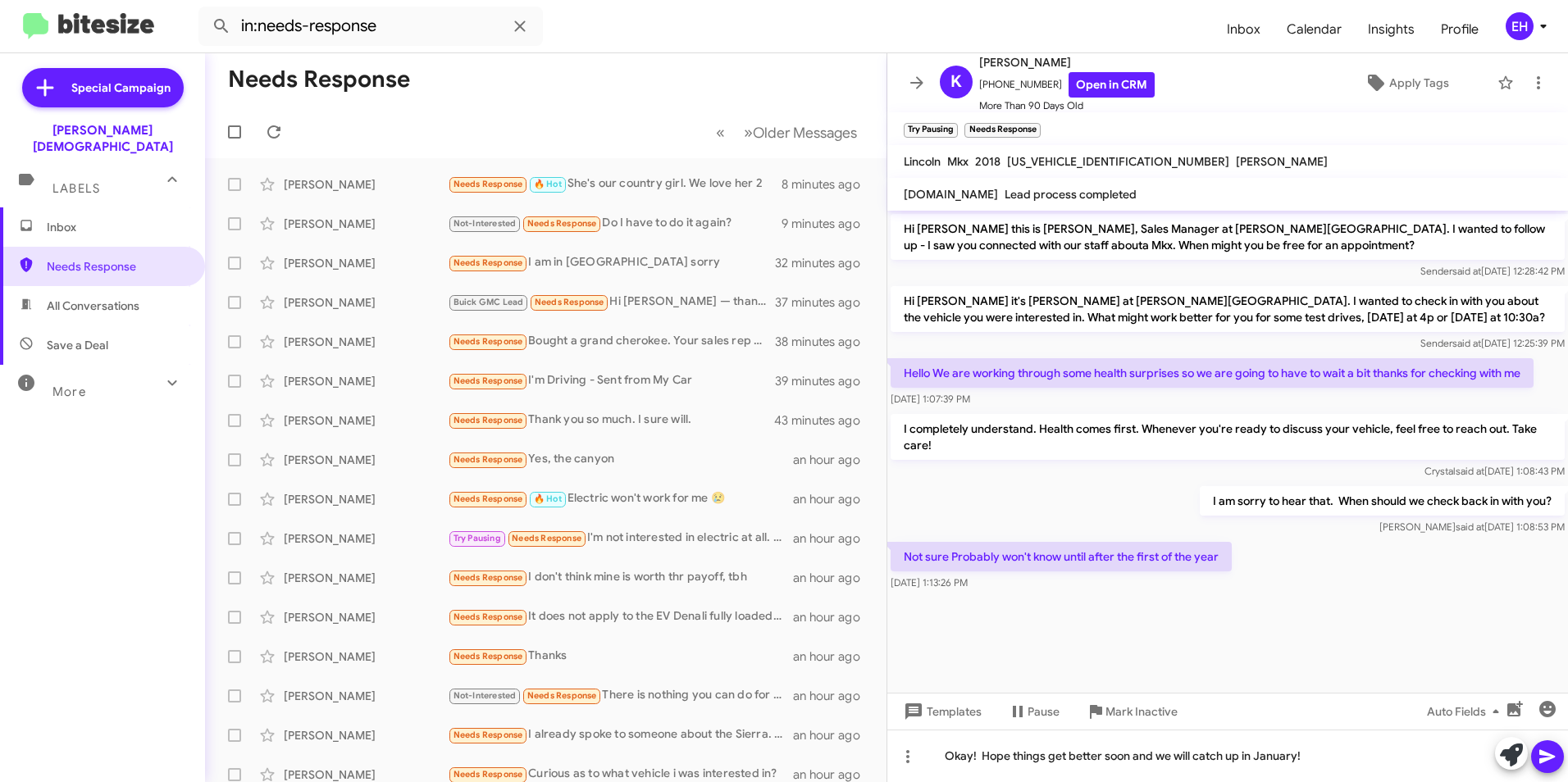
click at [1553, 752] on icon at bounding box center [1547, 757] width 20 height 20
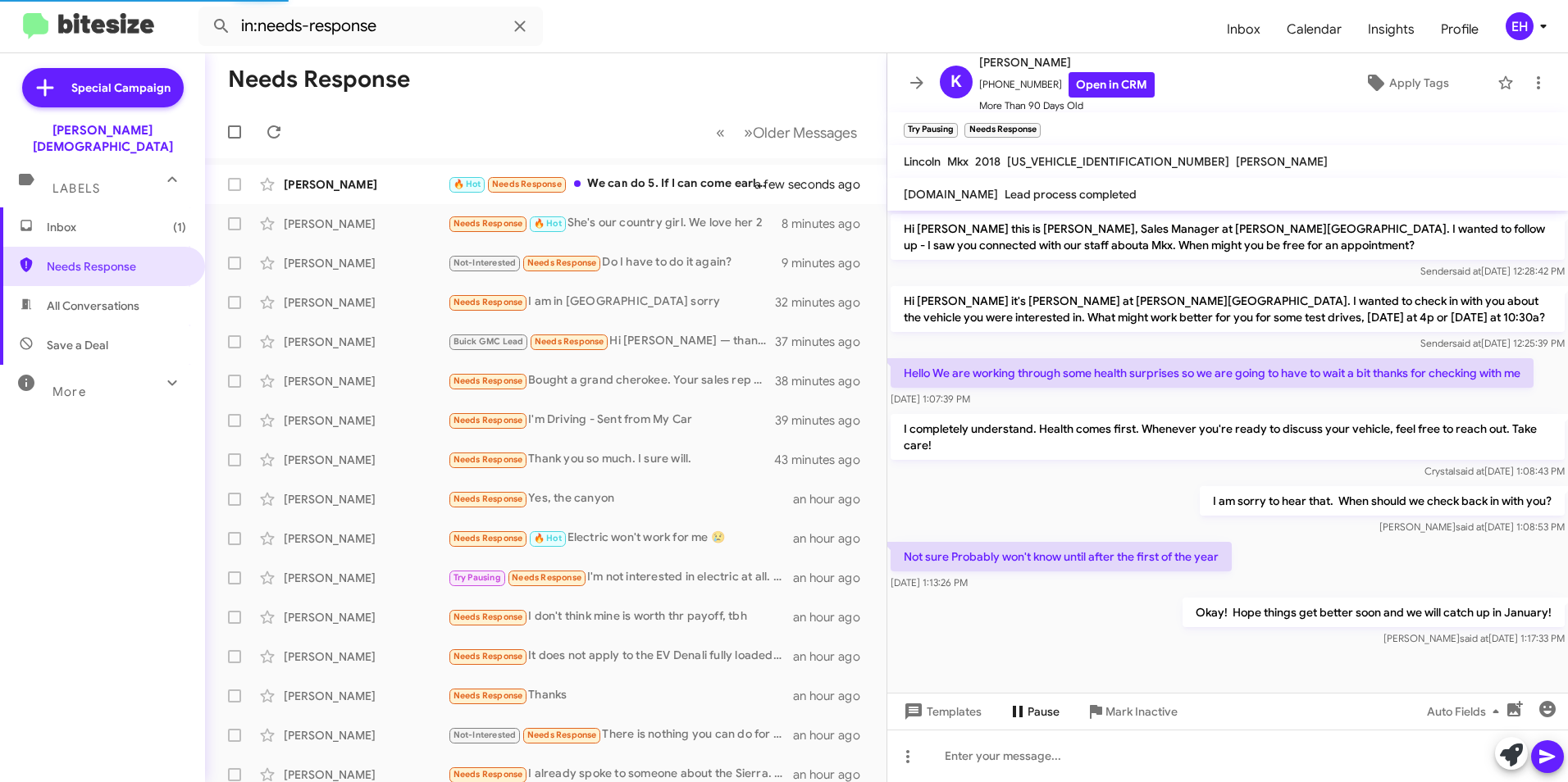
click at [1026, 715] on icon at bounding box center [1018, 712] width 20 height 20
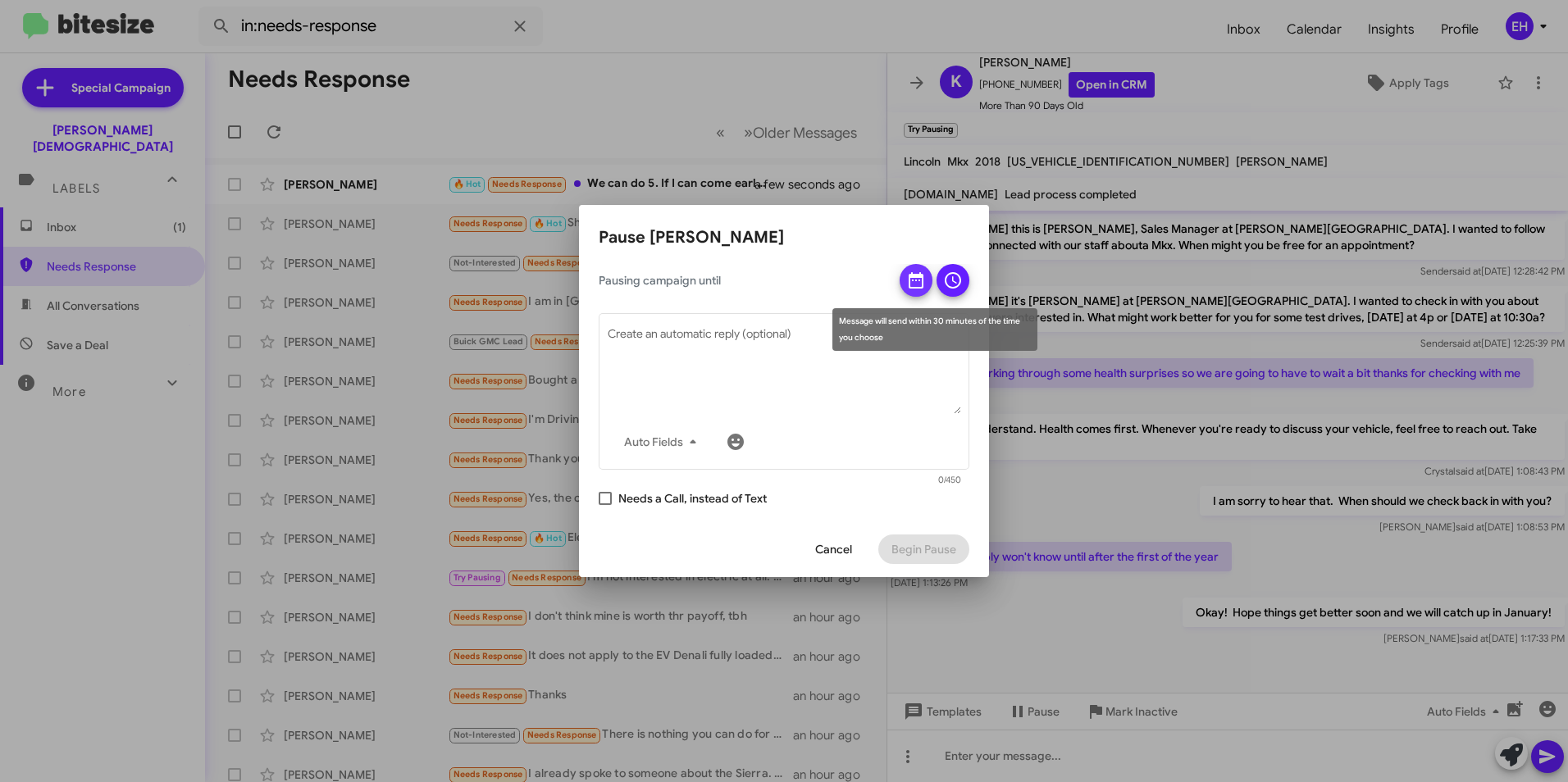
click at [918, 280] on icon at bounding box center [916, 280] width 20 height 20
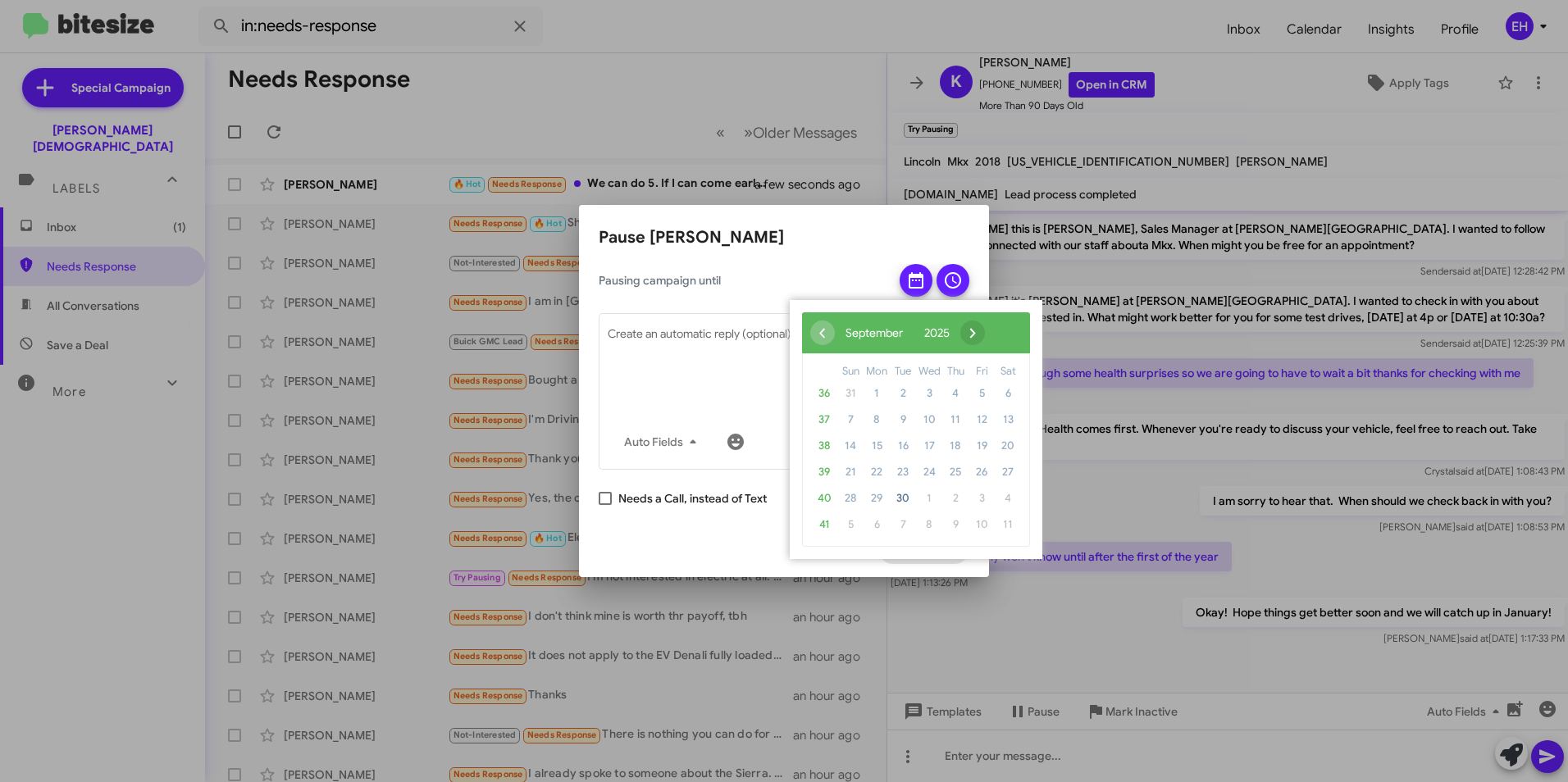
click at [985, 333] on span "›" at bounding box center [972, 333] width 24 height 24
click at [972, 333] on span "›" at bounding box center [959, 333] width 24 height 24
click at [982, 333] on span "›" at bounding box center [969, 333] width 24 height 24
click at [824, 493] on span "1" at bounding box center [824, 498] width 26 height 26
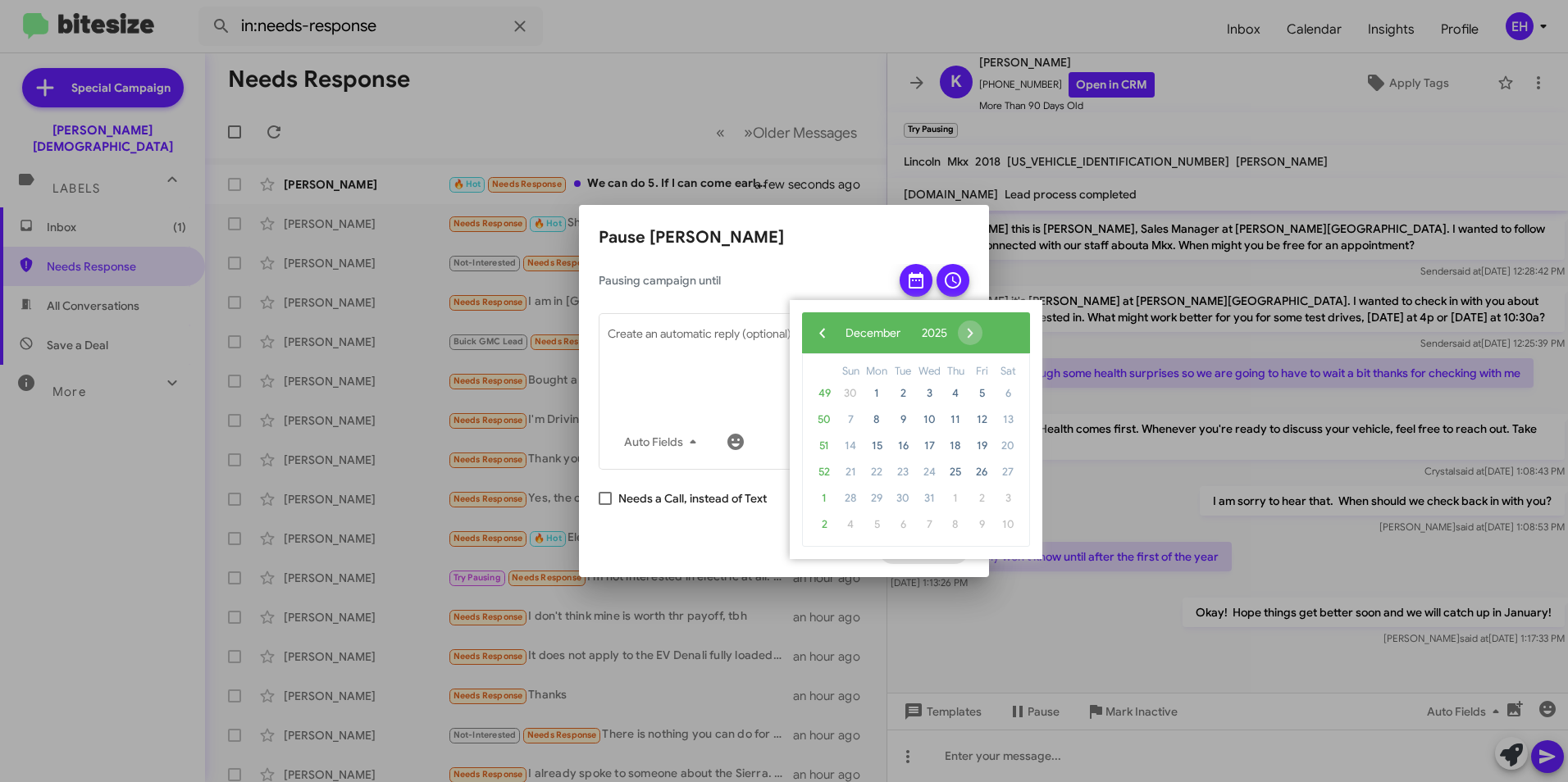
click at [825, 495] on span "1" at bounding box center [824, 498] width 26 height 26
click at [986, 473] on span "26" at bounding box center [981, 472] width 26 height 26
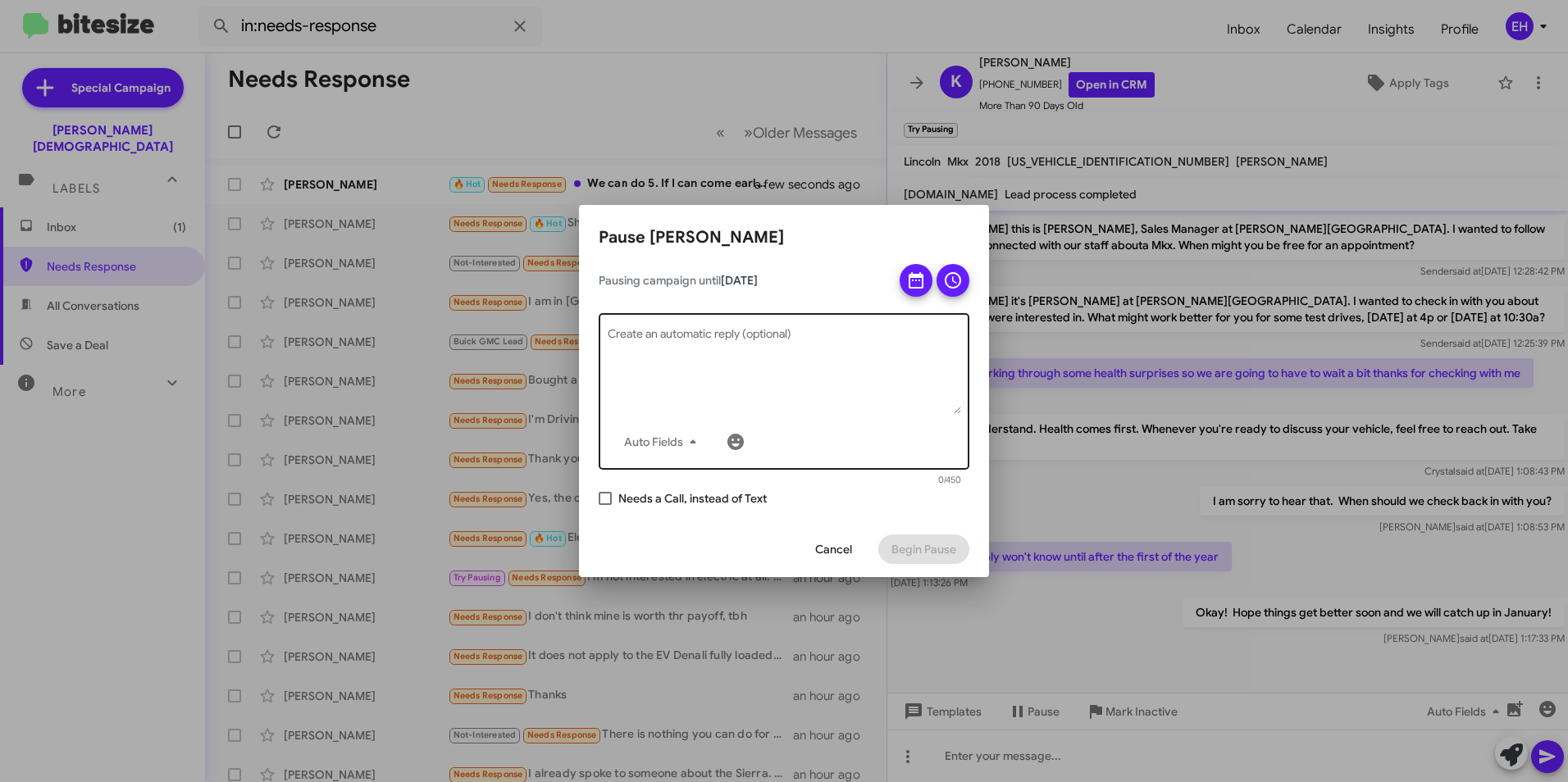
click at [872, 417] on div "Auto Fields Create an automatic reply (optional)" at bounding box center [784, 390] width 353 height 160
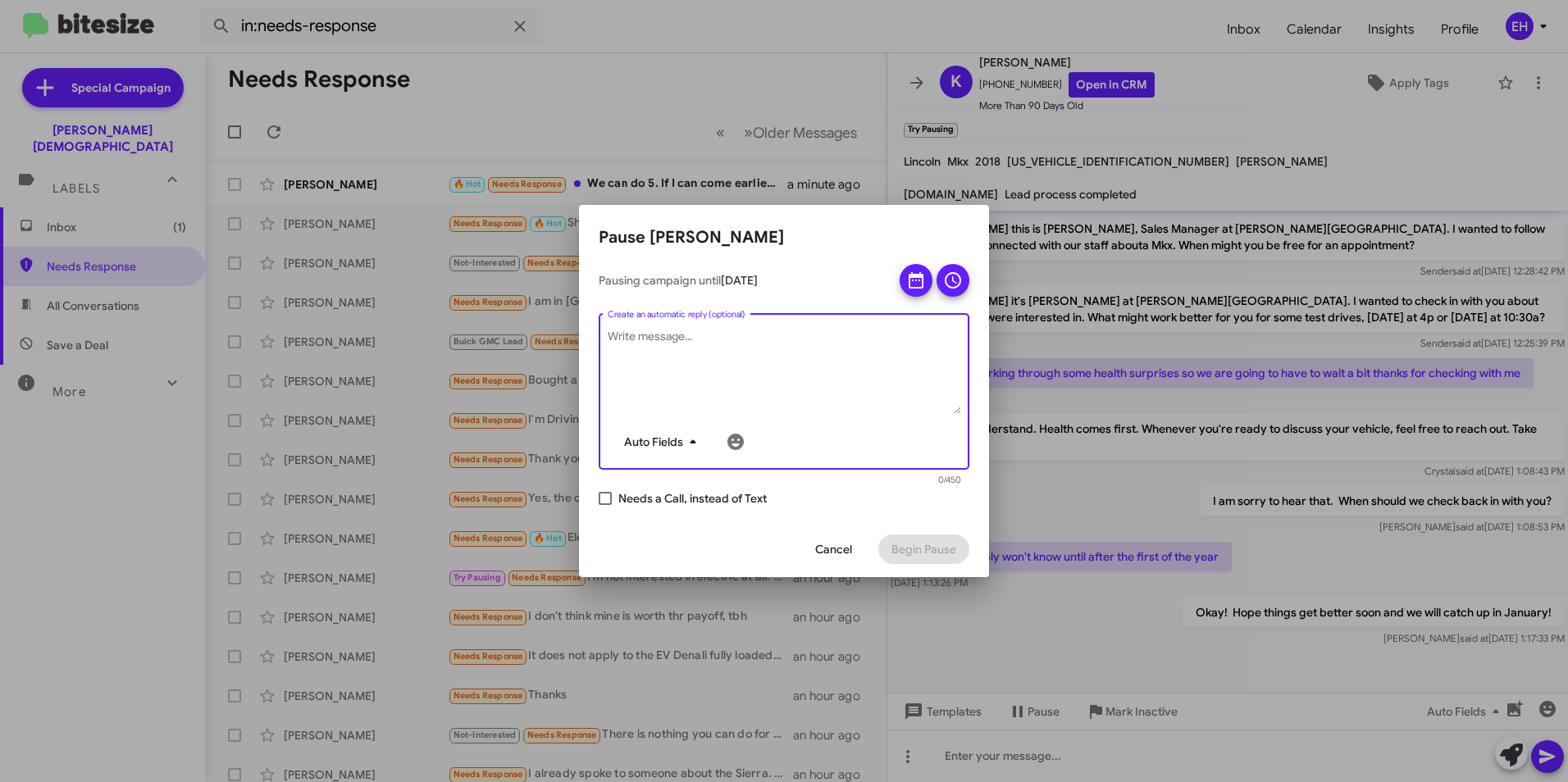
click at [691, 443] on icon "button" at bounding box center [692, 442] width 5 height 4
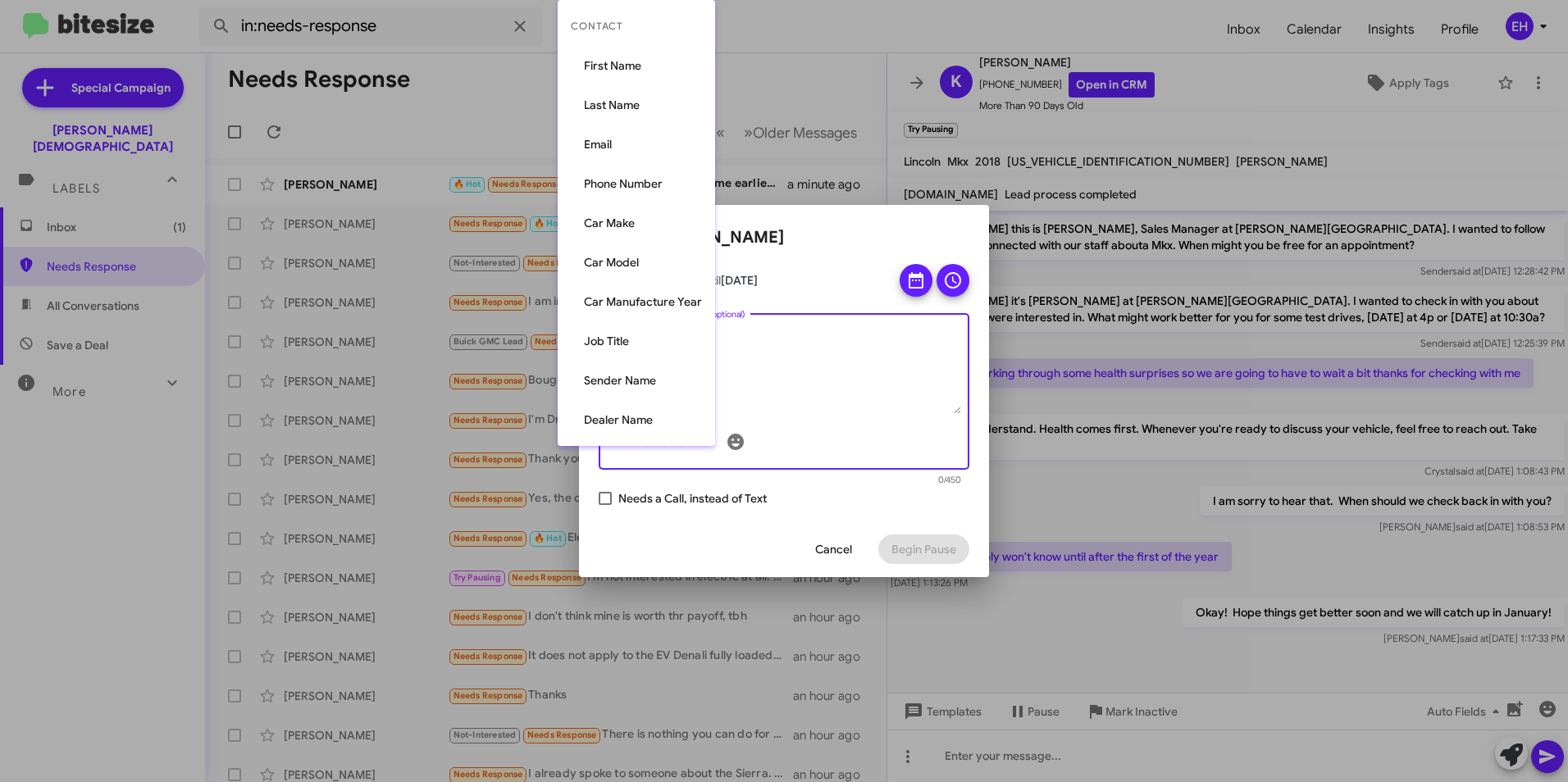
click at [680, 531] on div at bounding box center [784, 391] width 1568 height 782
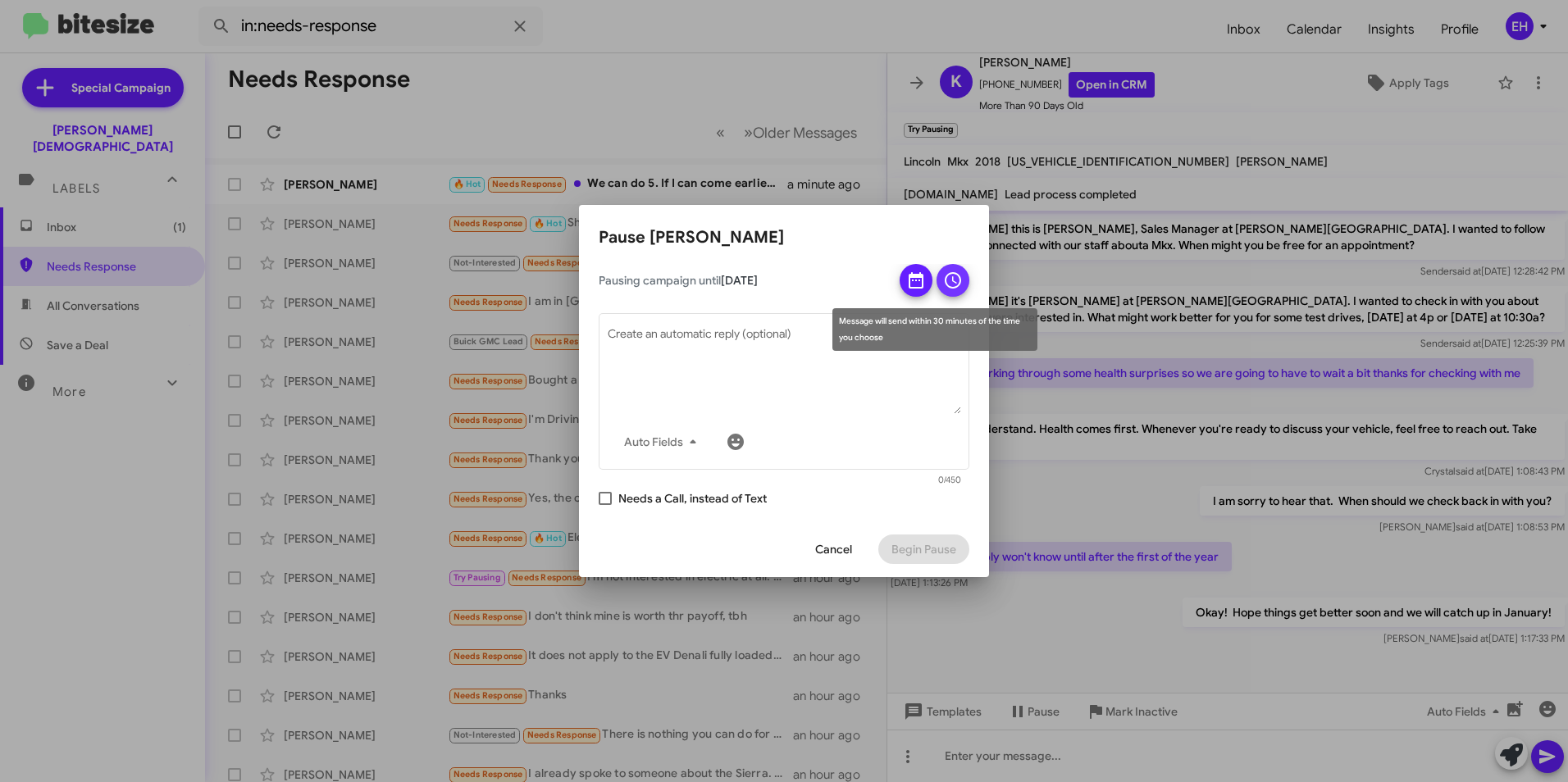
click at [947, 285] on icon at bounding box center [953, 280] width 16 height 16
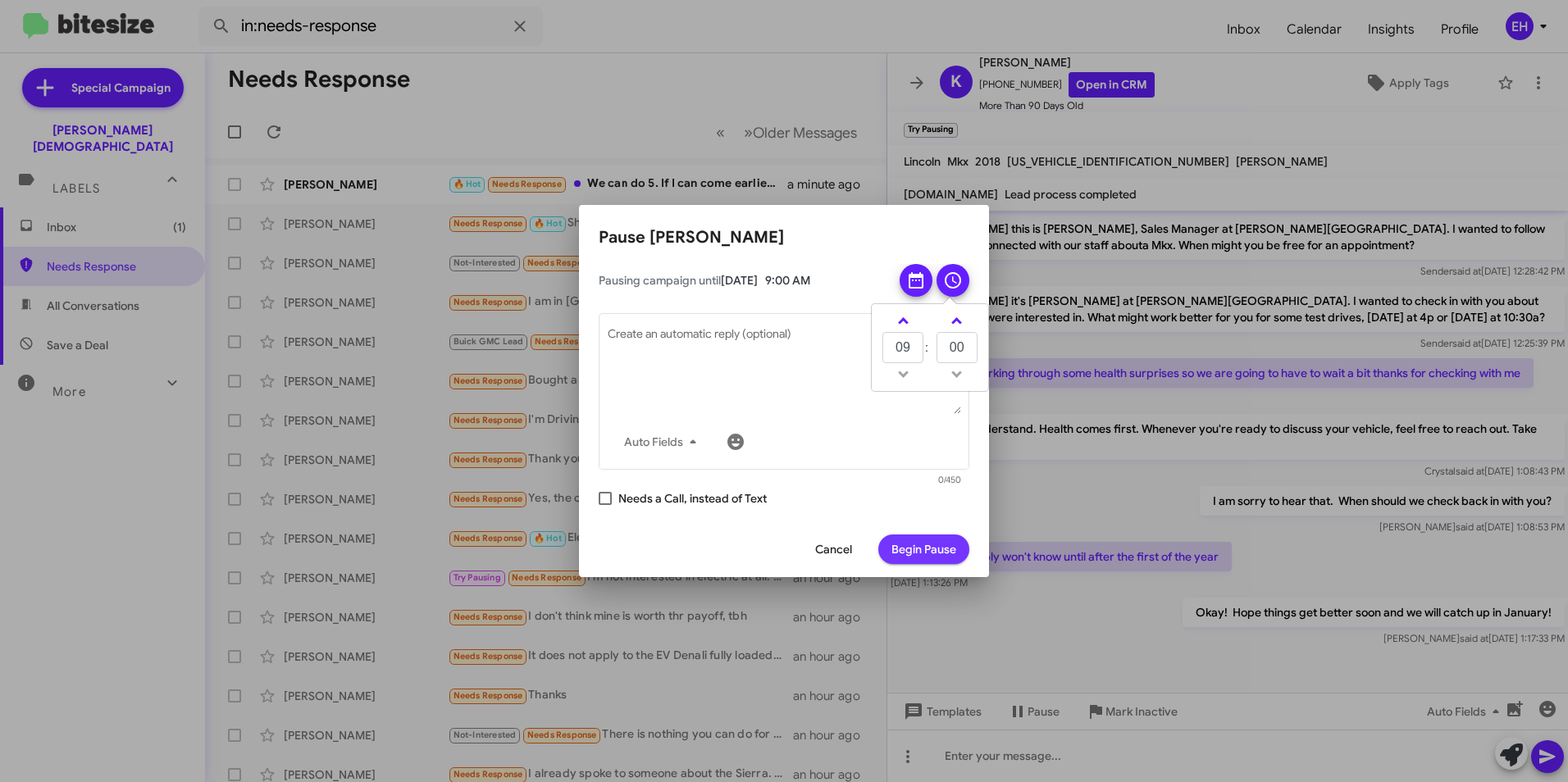
click at [923, 547] on span "Begin Pause" at bounding box center [924, 549] width 65 height 30
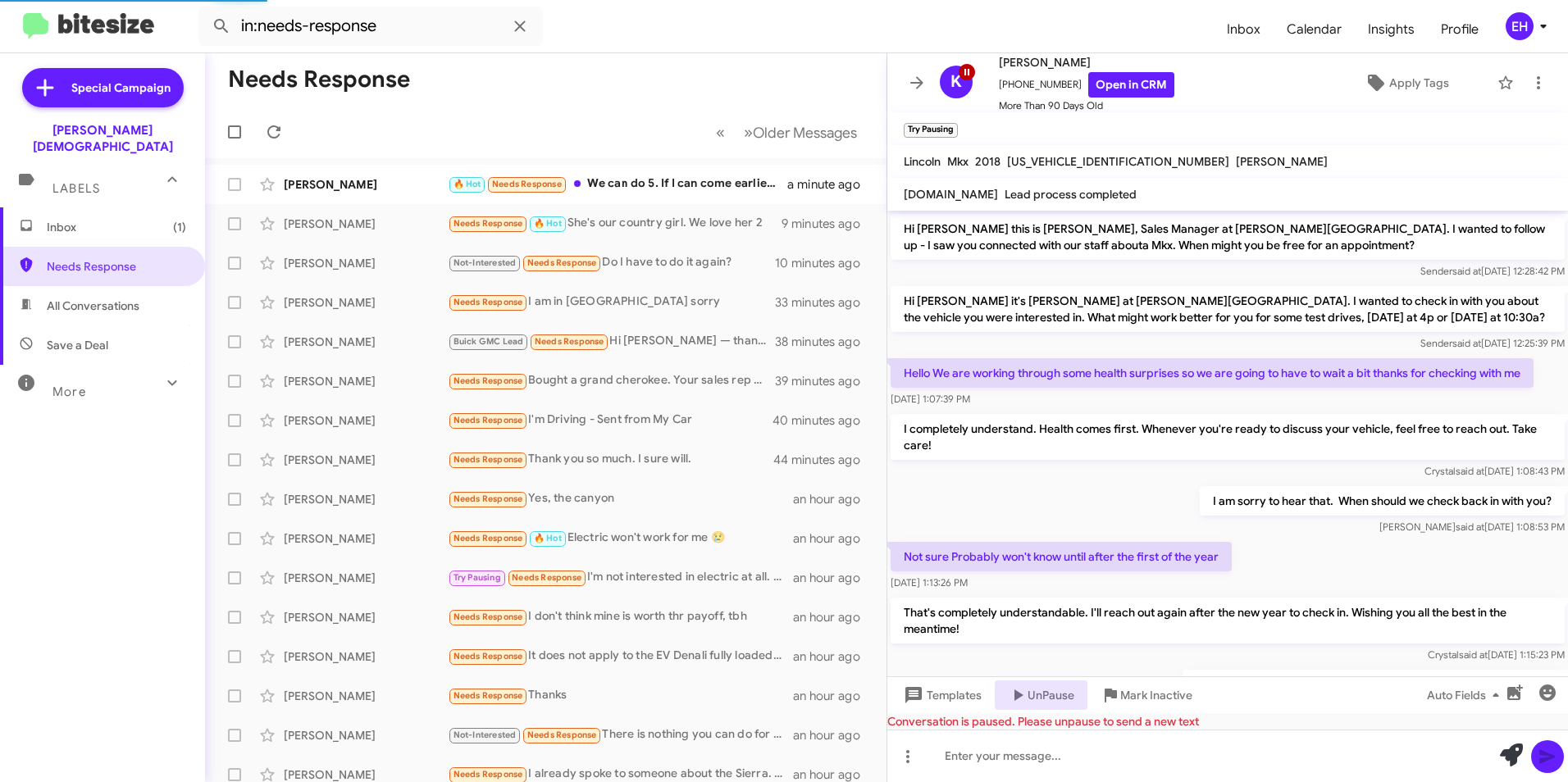
scroll to position [219, 0]
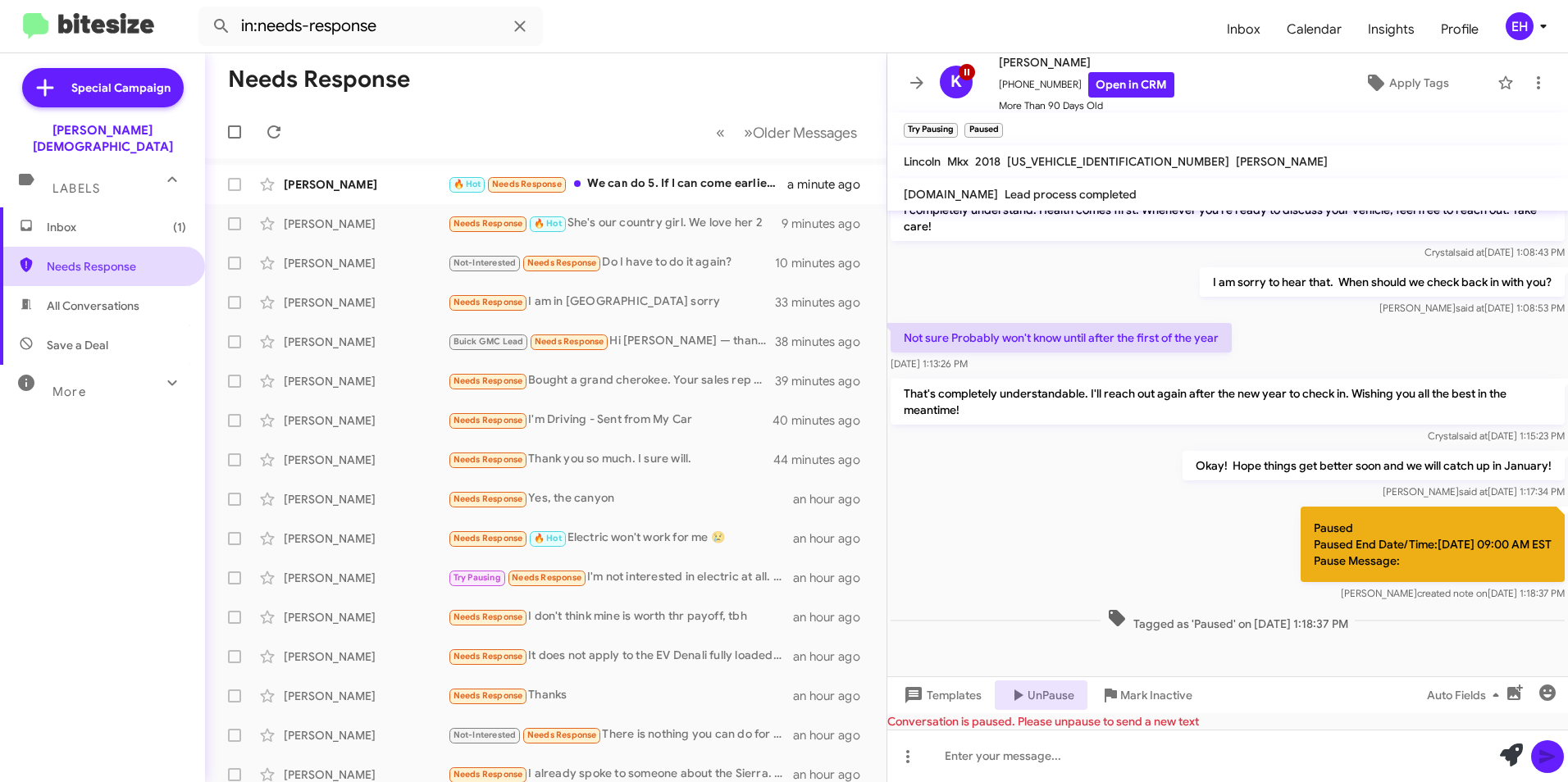
click at [117, 258] on span "Needs Response" at bounding box center [116, 266] width 139 height 16
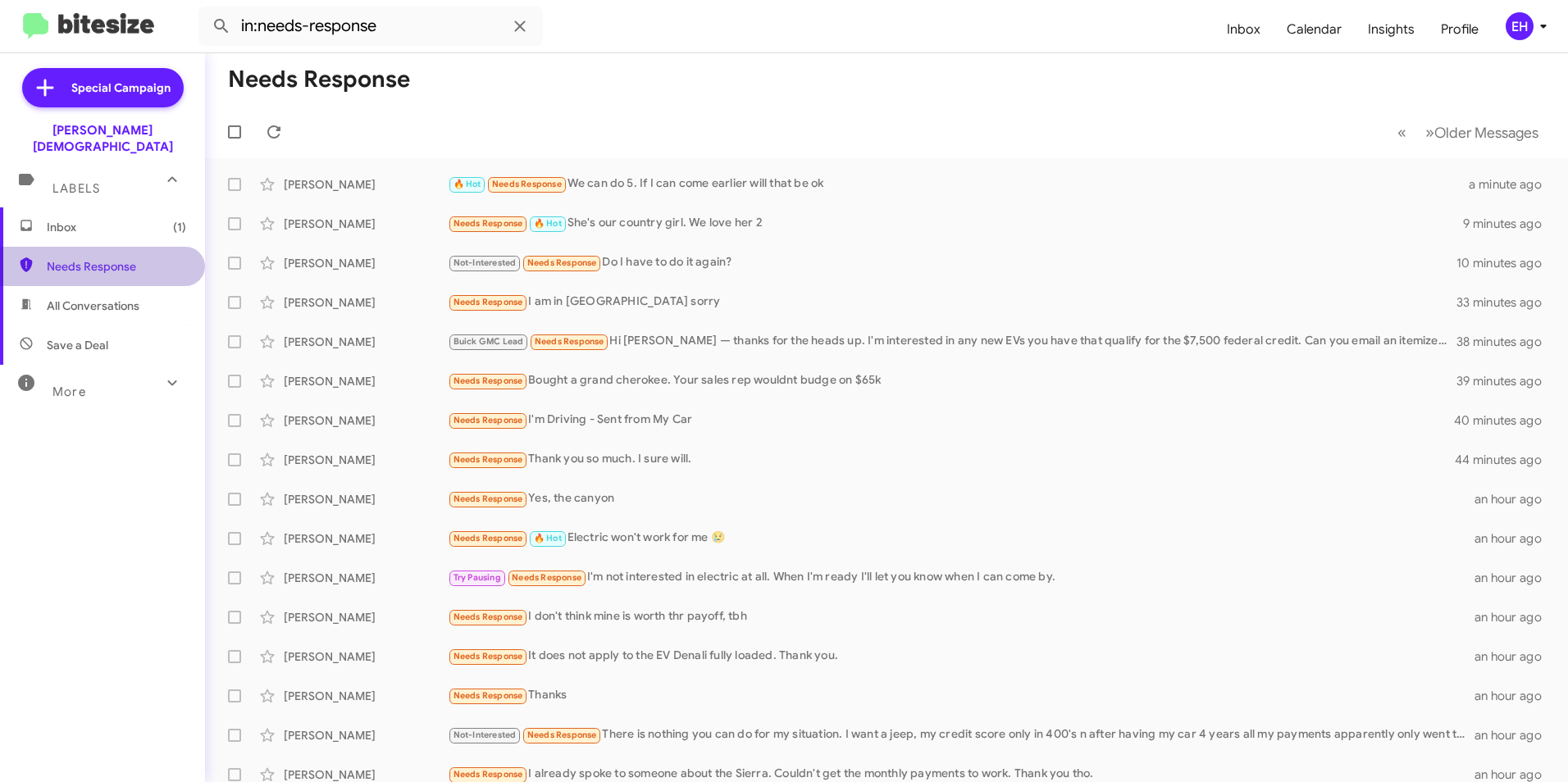
click at [120, 258] on span "Needs Response" at bounding box center [116, 266] width 139 height 16
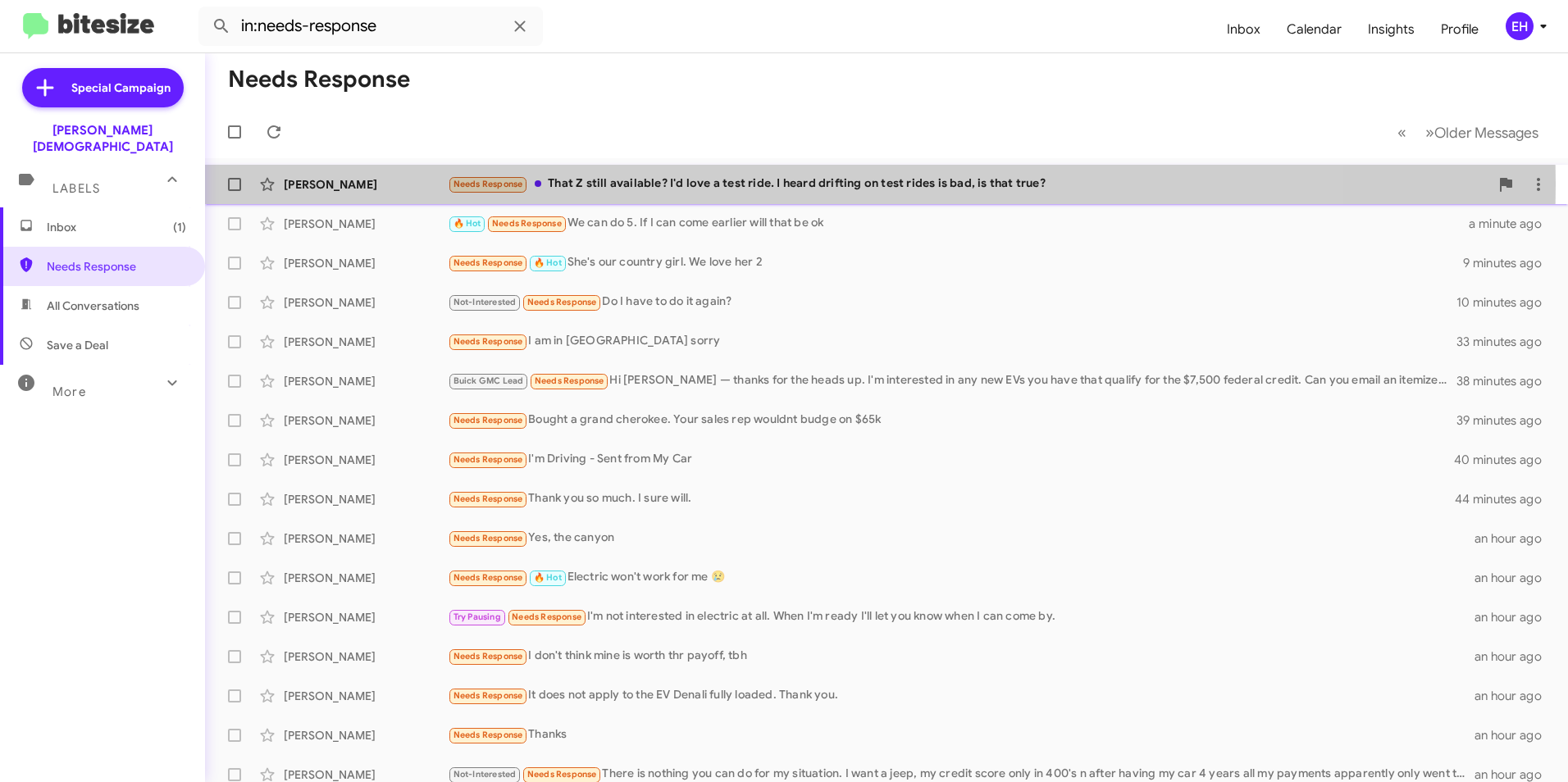
click at [720, 184] on div "Needs Response That Z still available? I'd love a test ride. I heard drifting o…" at bounding box center [968, 183] width 1042 height 19
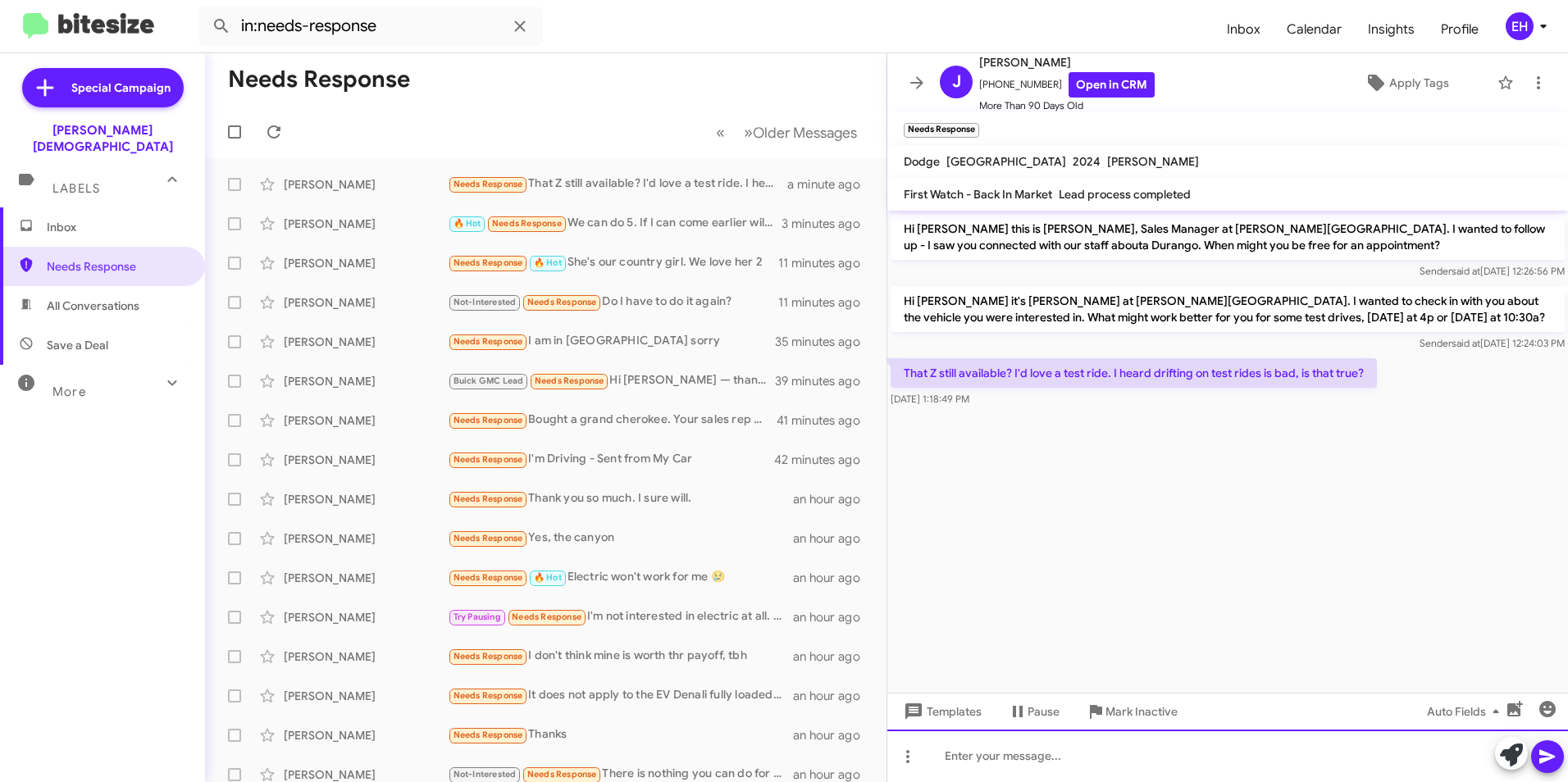
click at [981, 757] on div at bounding box center [1227, 756] width 681 height 52
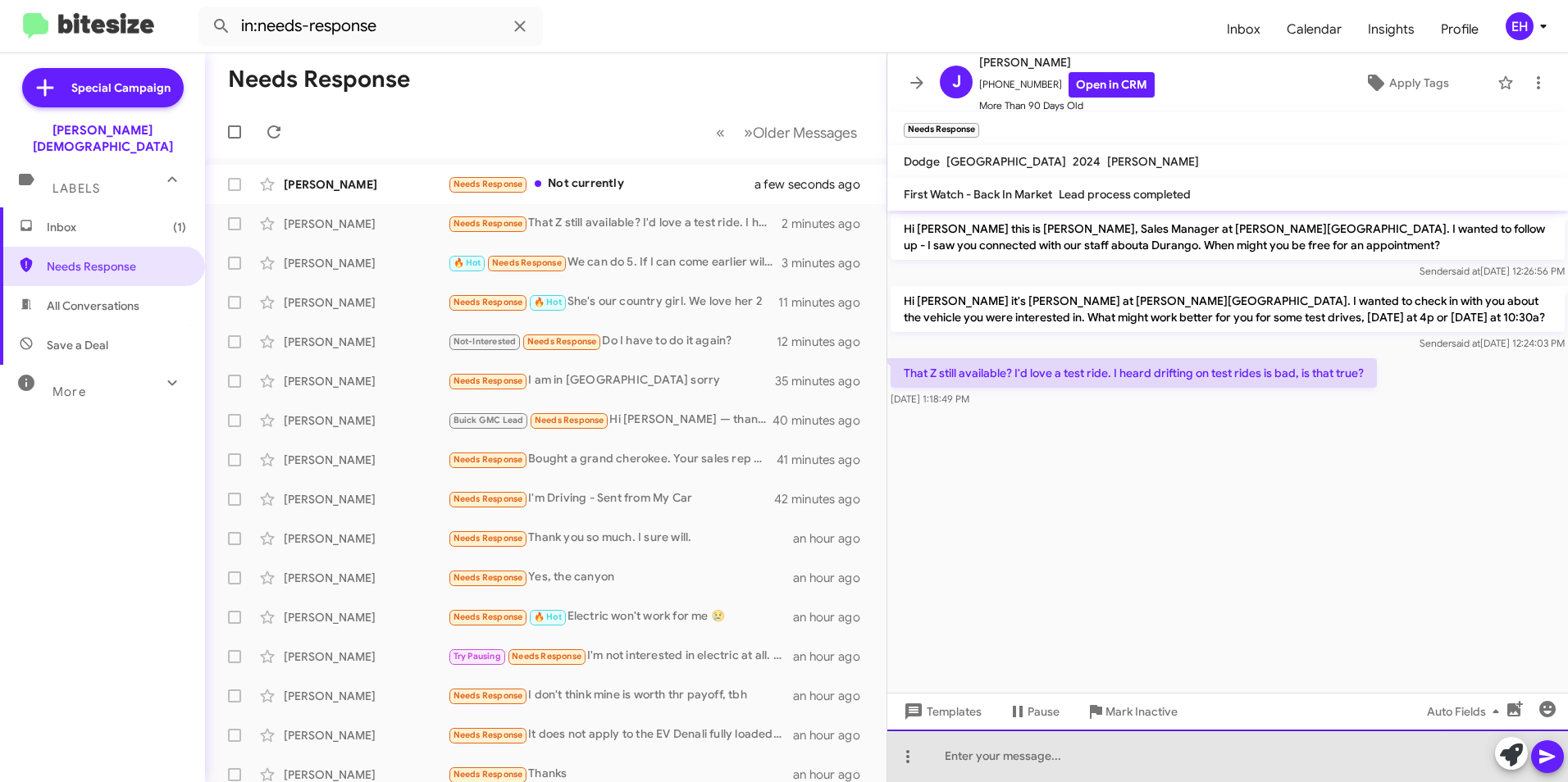
click at [1090, 767] on div at bounding box center [1227, 756] width 681 height 52
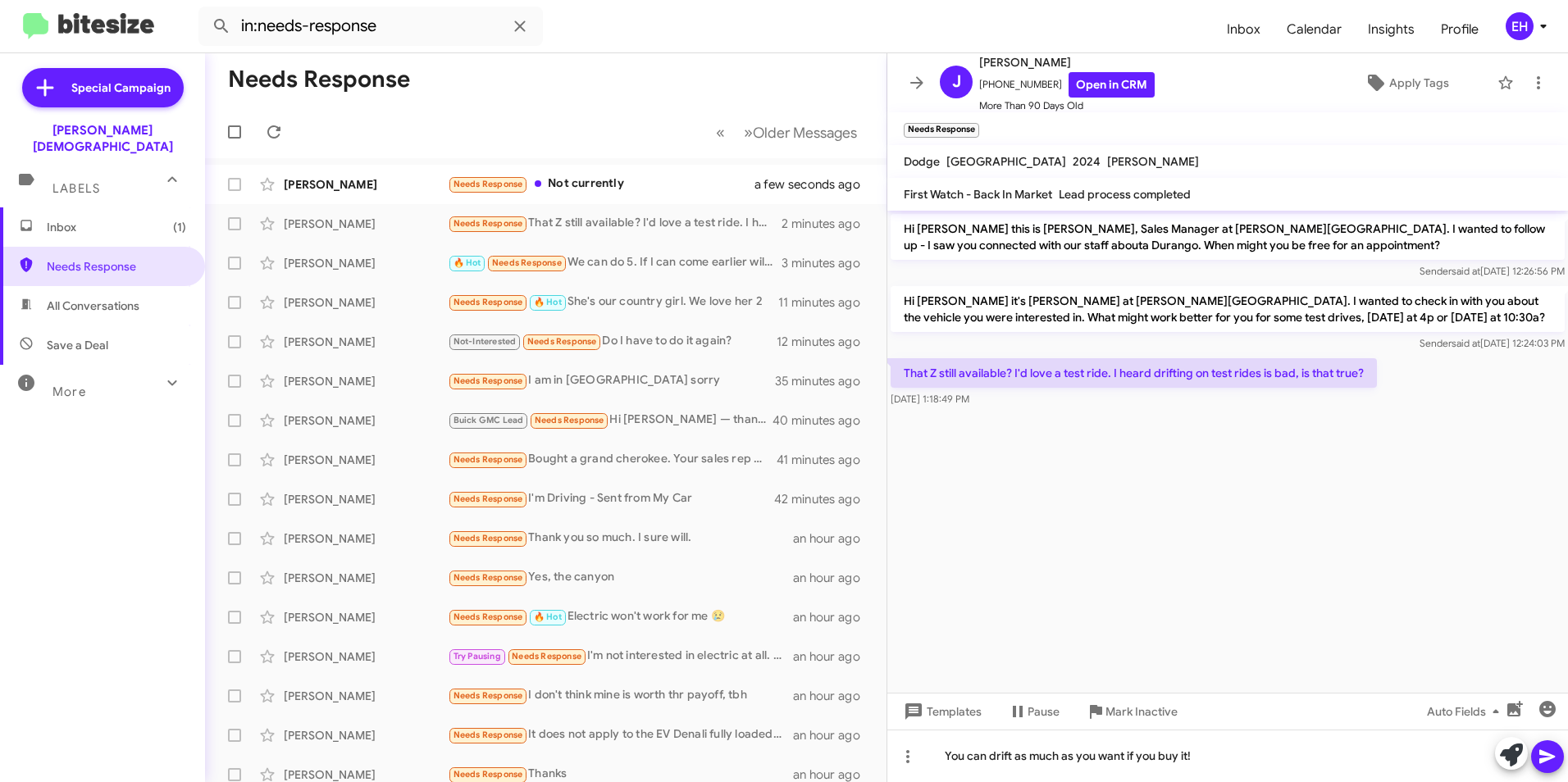
click at [1552, 767] on span at bounding box center [1547, 757] width 20 height 32
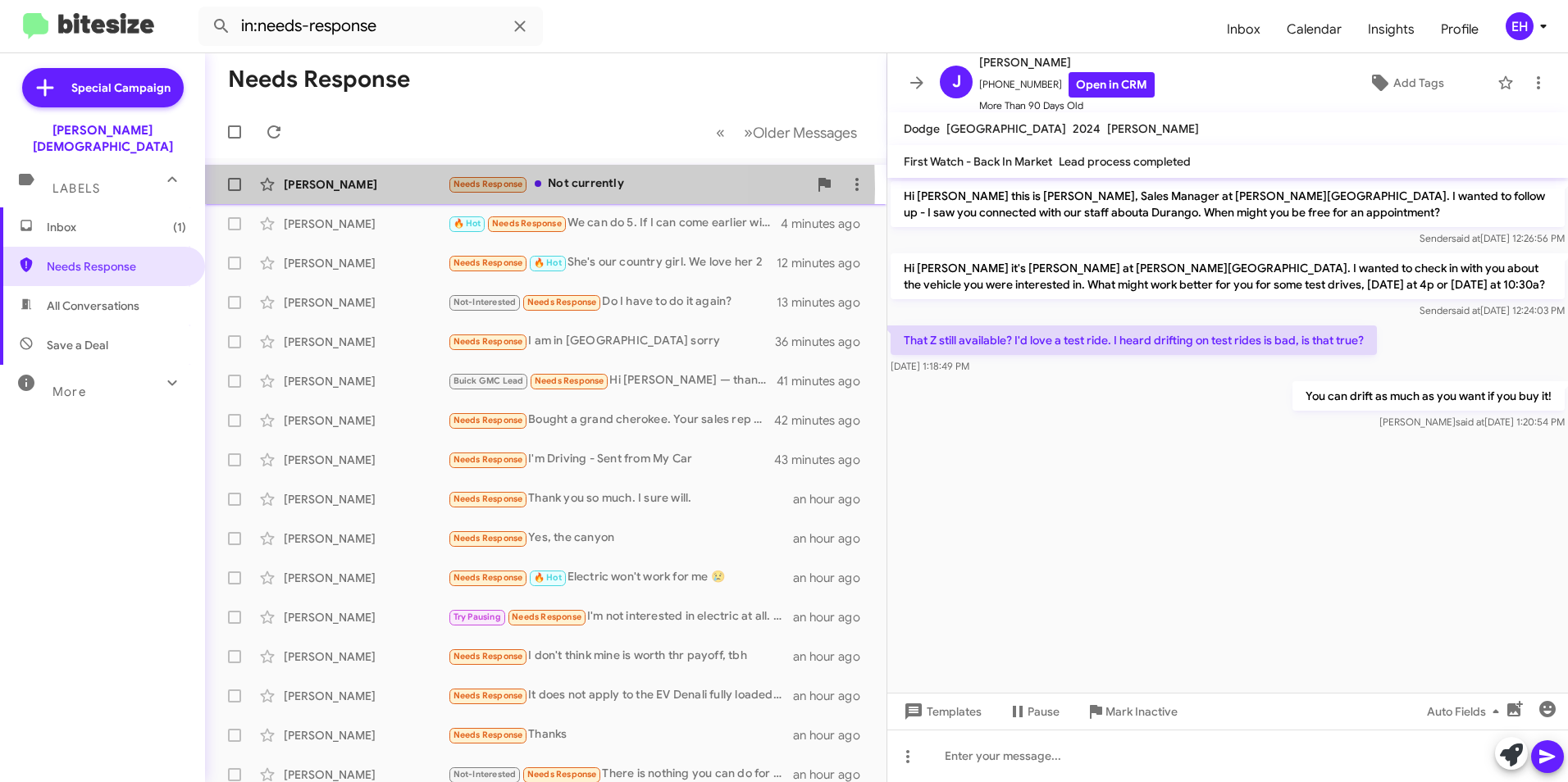
click at [395, 189] on div "[PERSON_NAME]" at bounding box center [366, 184] width 164 height 16
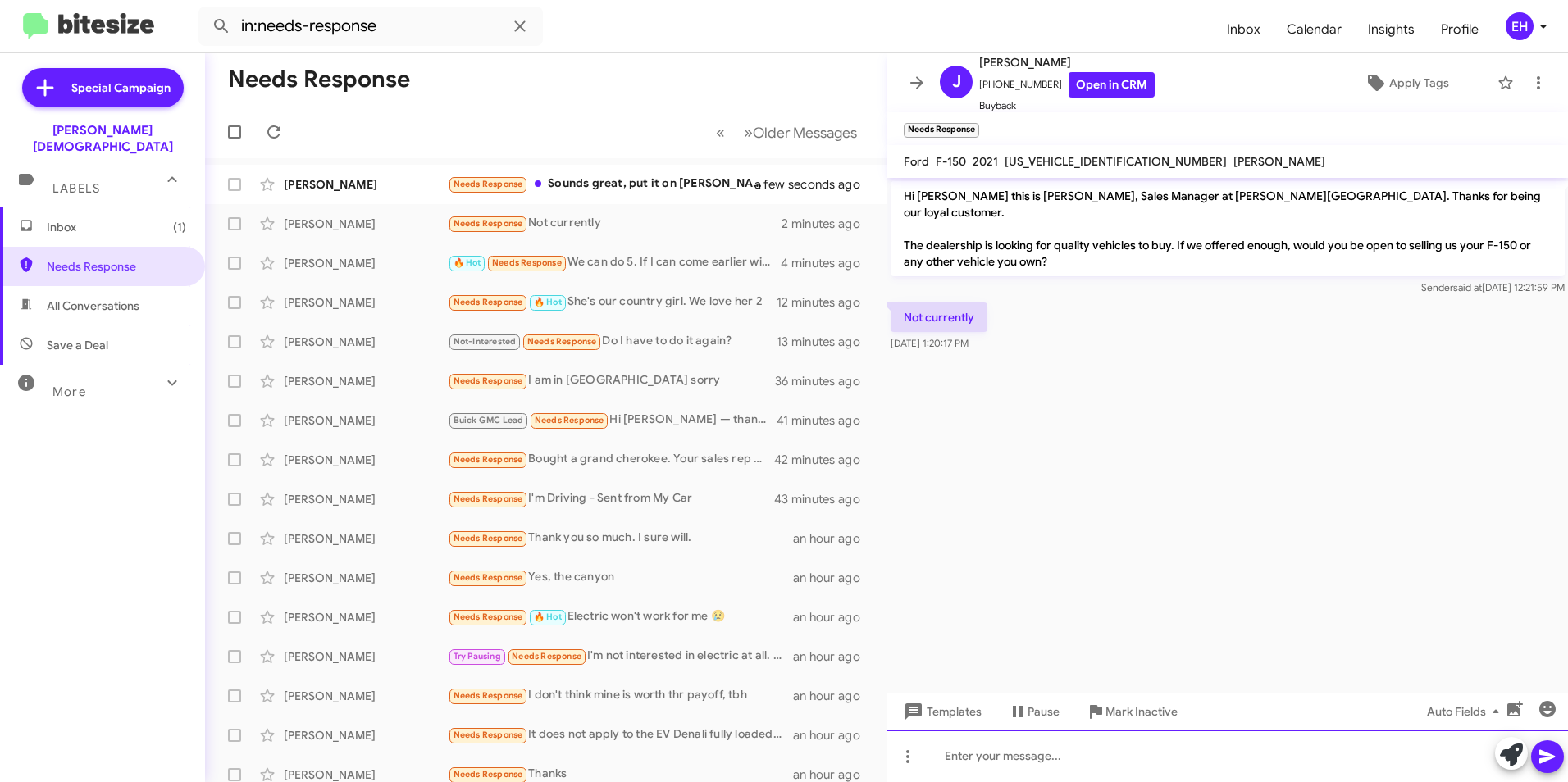
click at [1029, 767] on div at bounding box center [1227, 756] width 681 height 52
click at [953, 755] on div "okay, thanks for letting us know" at bounding box center [1227, 756] width 681 height 52
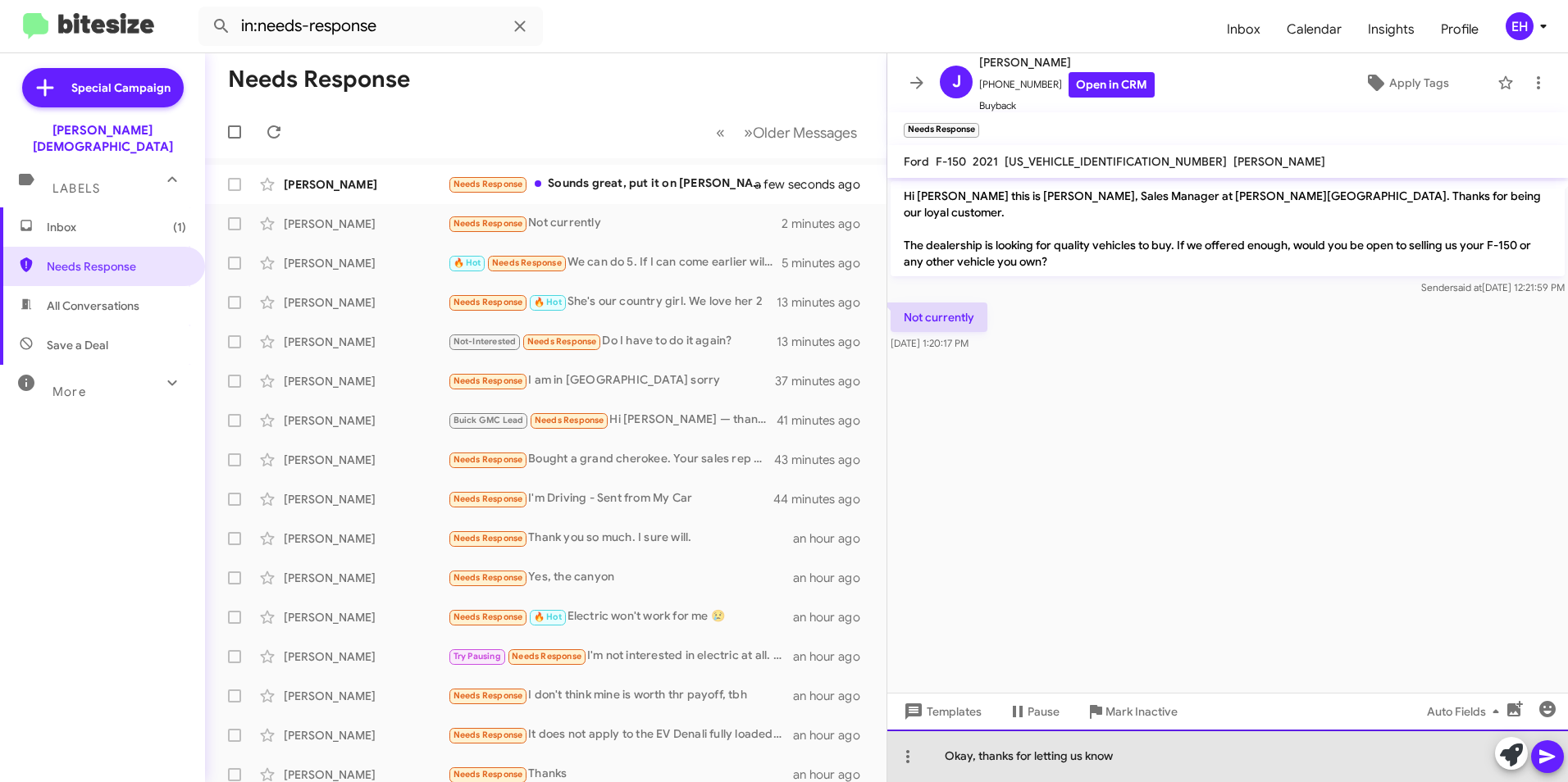
click at [1134, 758] on div "Okay, thanks for letting us know" at bounding box center [1227, 756] width 681 height 52
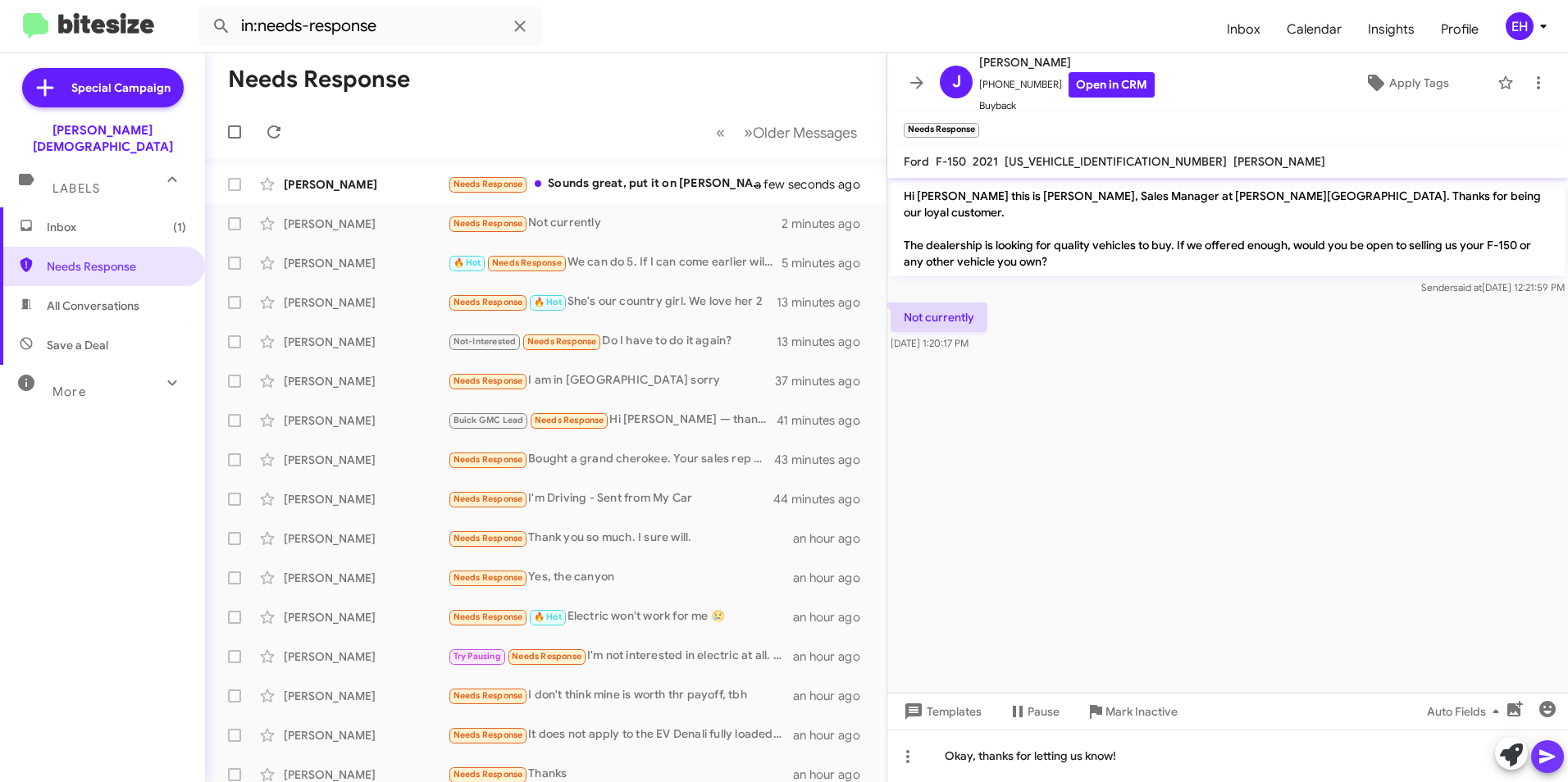
click at [1551, 757] on icon at bounding box center [1547, 757] width 20 height 20
